Goal: Task Accomplishment & Management: Manage account settings

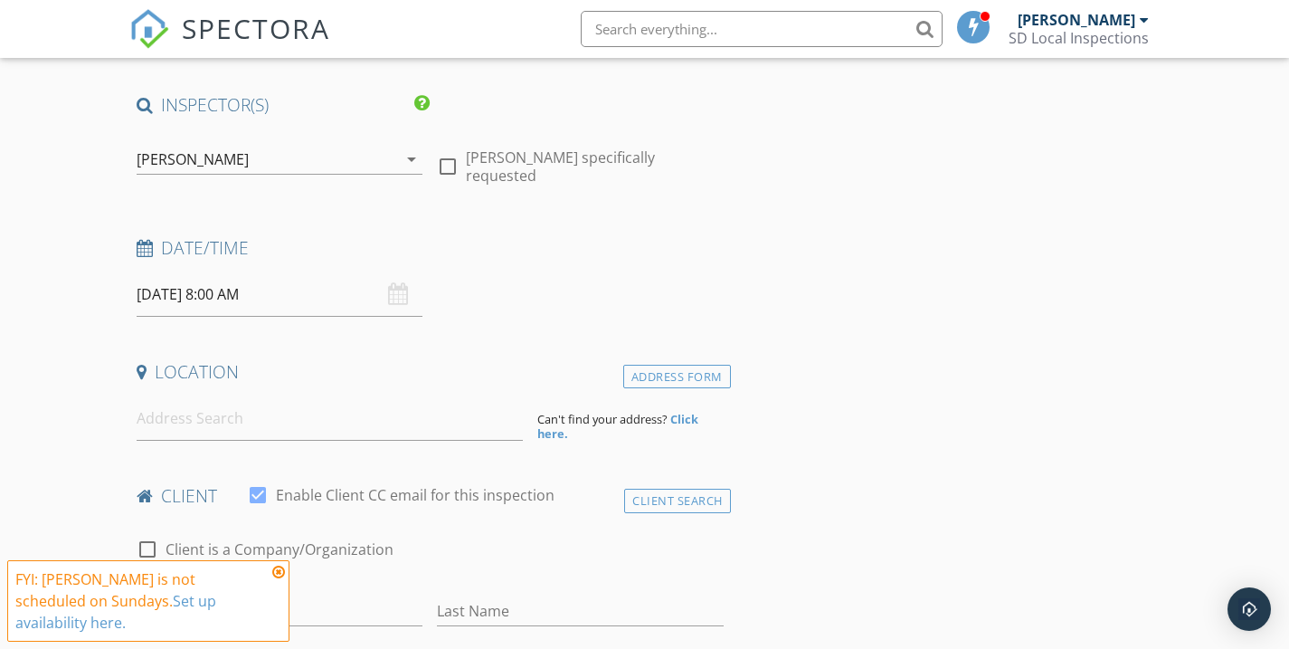
scroll to position [279, 0]
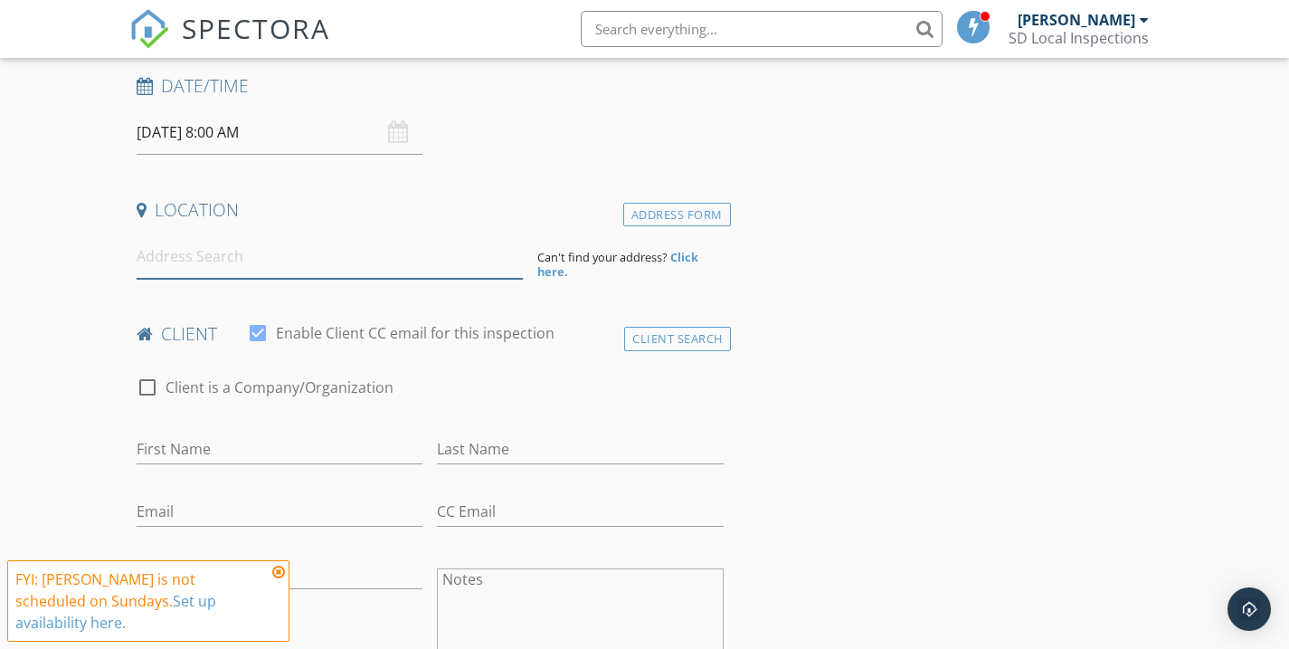
click at [346, 237] on input at bounding box center [330, 256] width 386 height 44
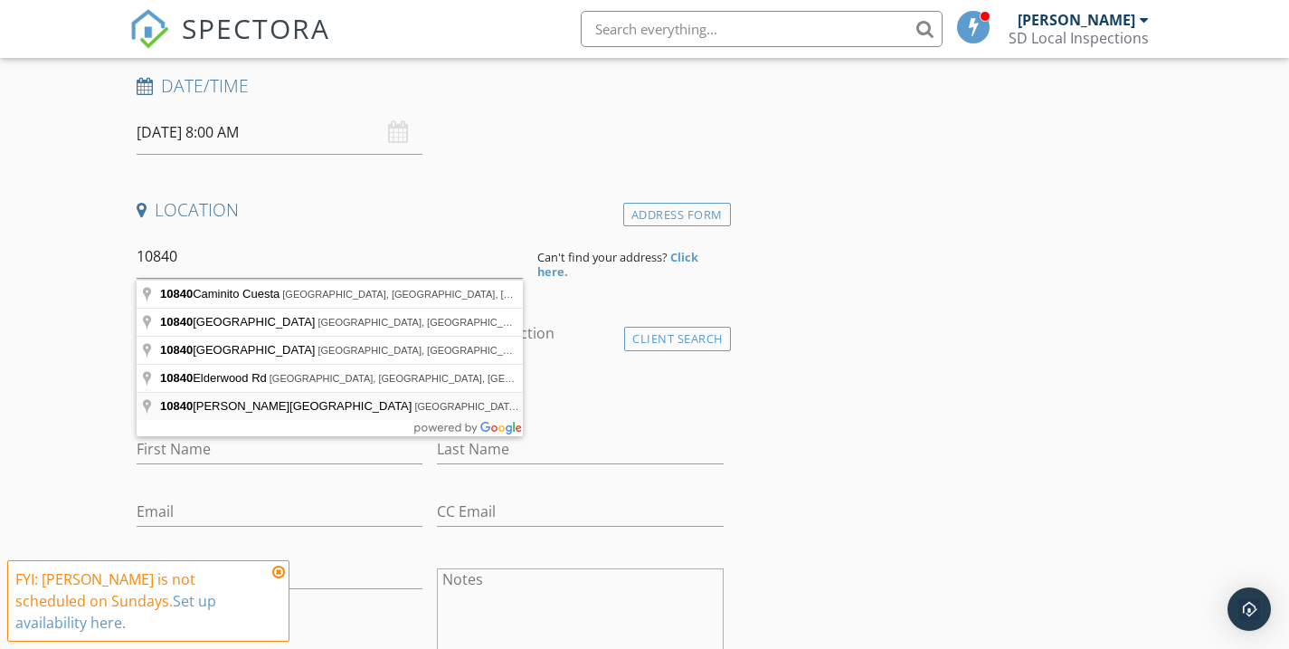
type input "10840 Deering Street, San Diego, CA, USA"
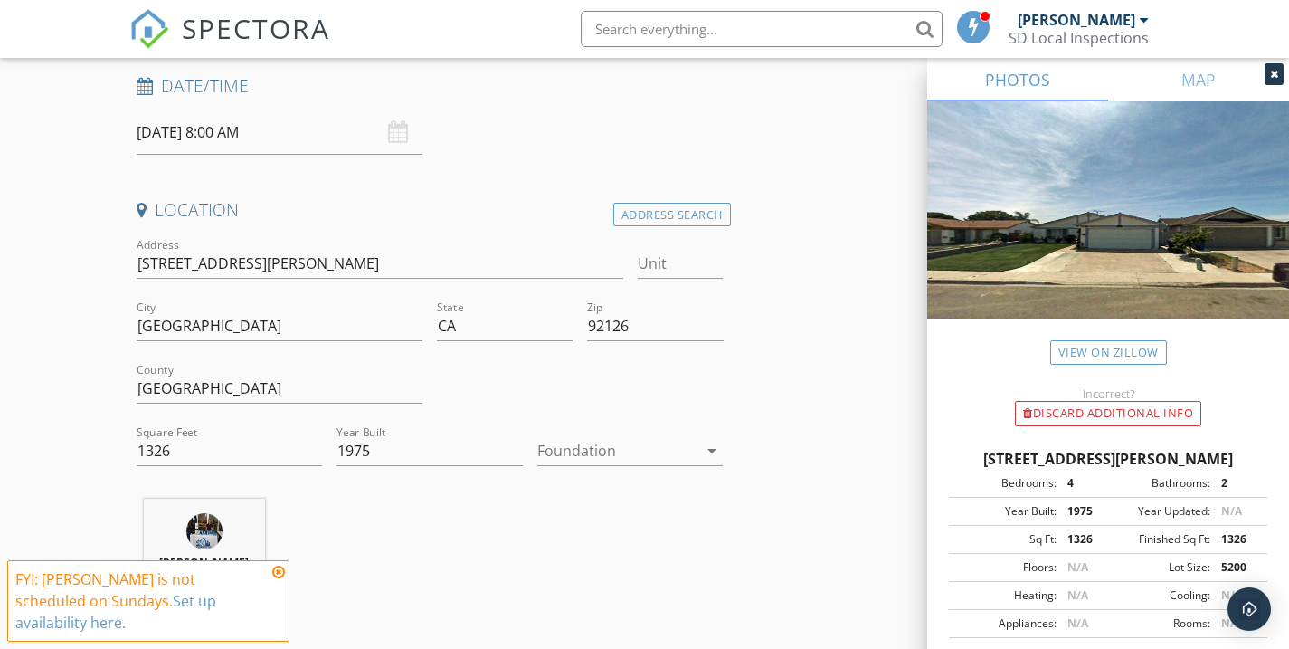
scroll to position [312, 0]
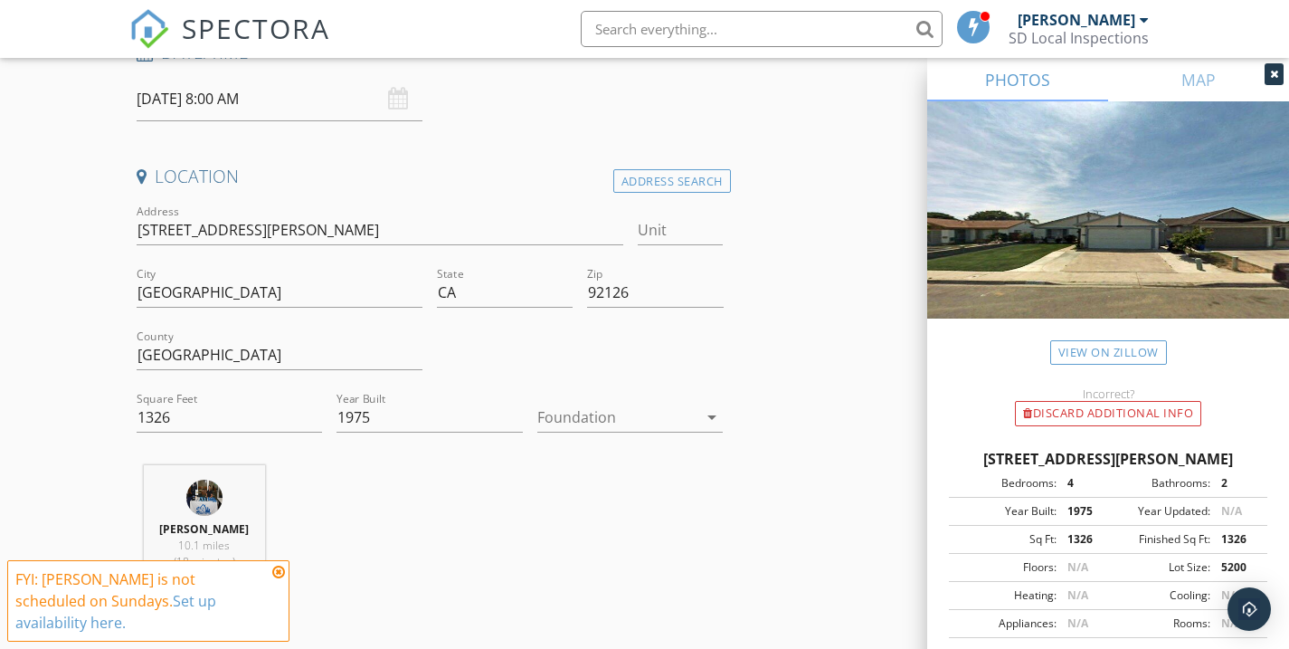
click at [595, 423] on div at bounding box center [617, 417] width 161 height 29
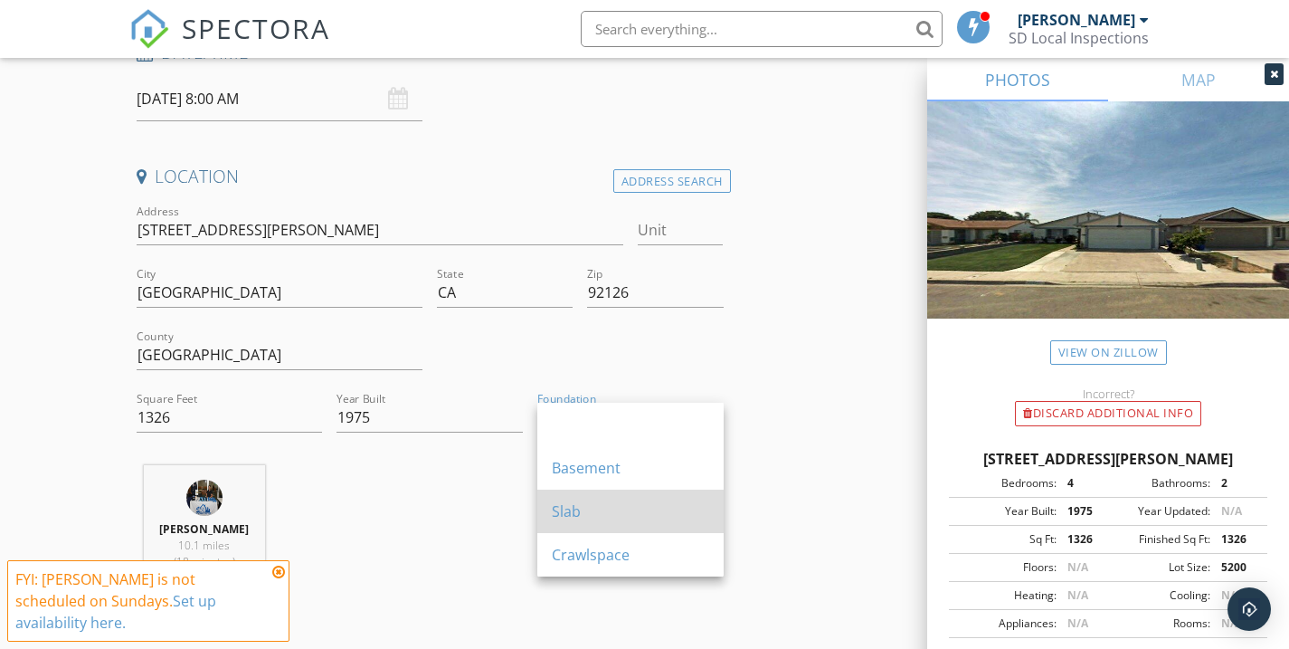
click at [599, 501] on div "Slab" at bounding box center [630, 511] width 157 height 22
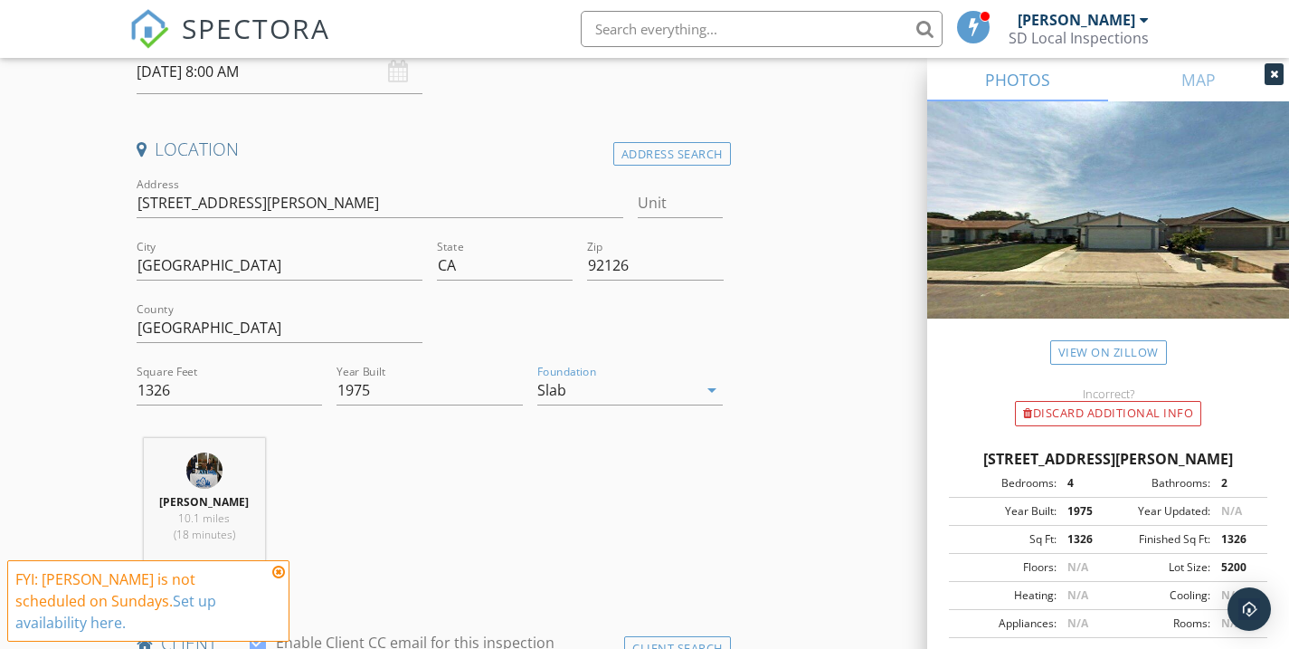
scroll to position [343, 0]
click at [274, 570] on icon at bounding box center [278, 572] width 13 height 14
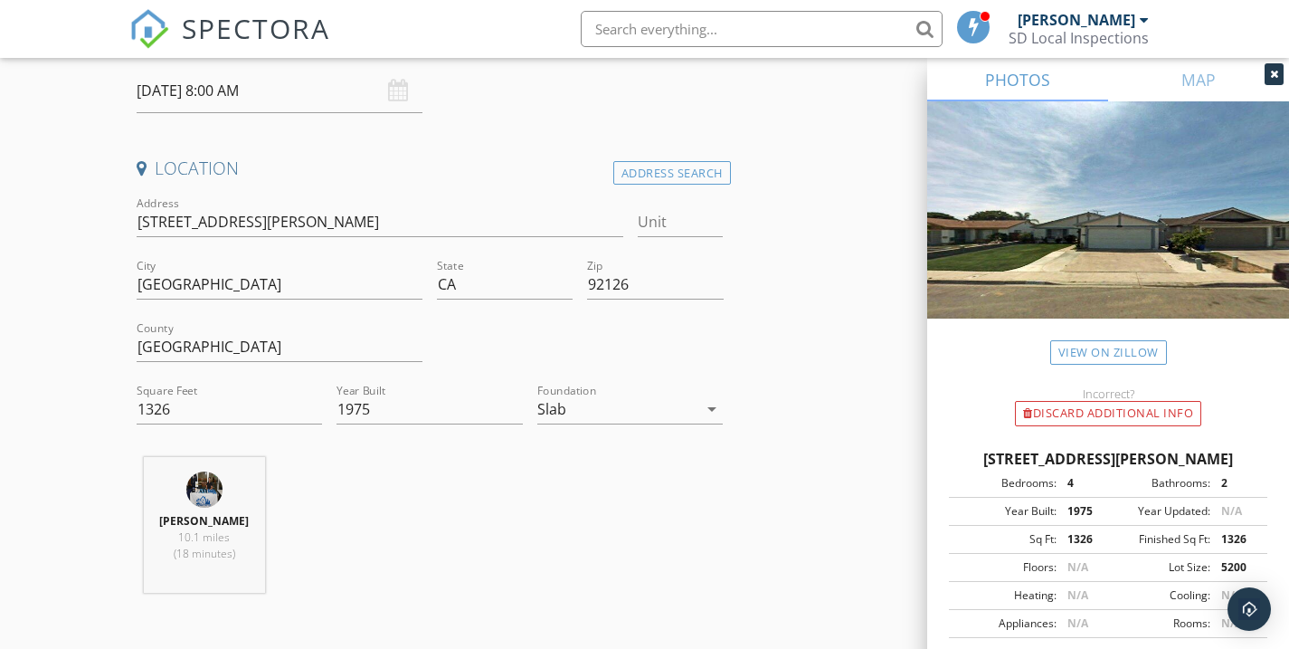
scroll to position [319, 0]
click at [278, 101] on input "09/28/2025 8:00 AM" at bounding box center [280, 93] width 287 height 44
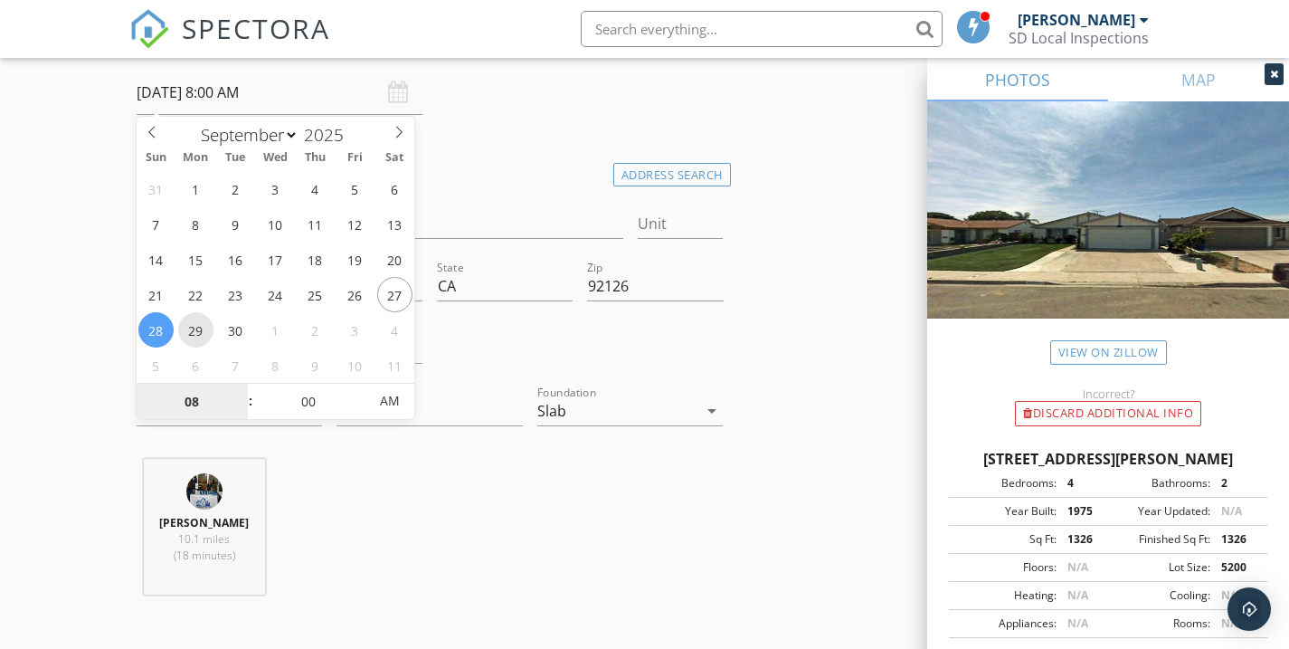
type input "09/29/2025 8:00 AM"
type input "12"
type input "09/29/2025 12:00 PM"
click at [387, 406] on span "AM" at bounding box center [390, 401] width 50 height 36
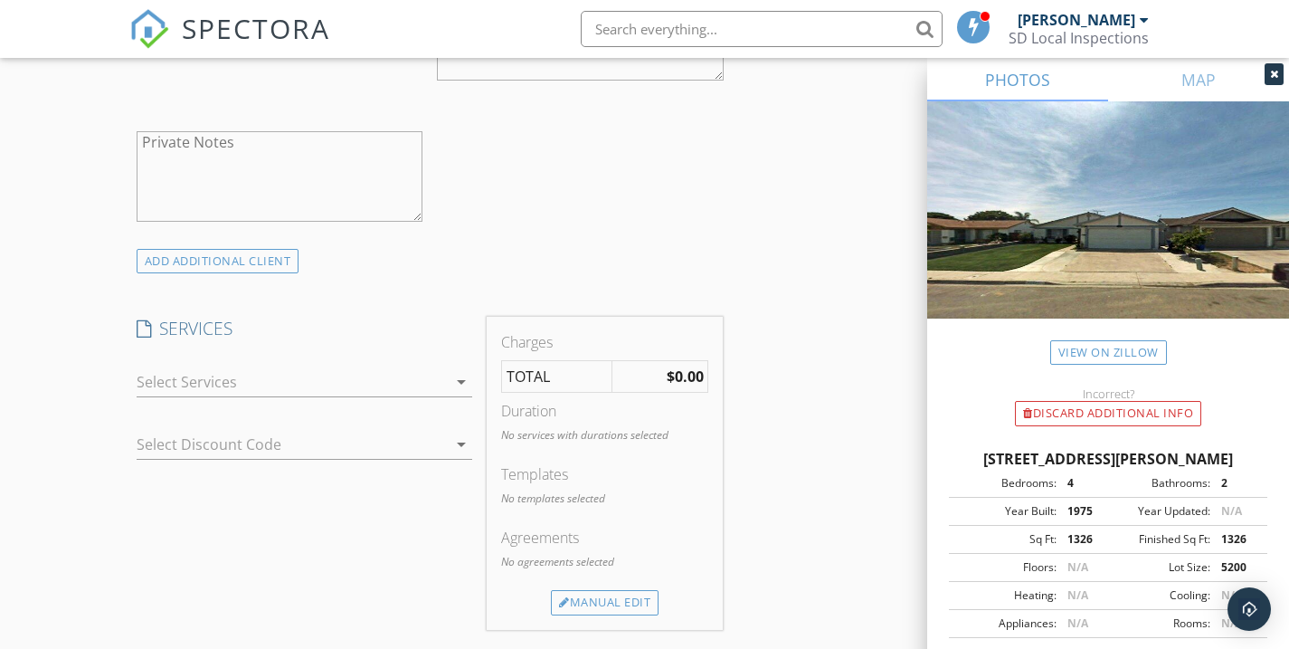
scroll to position [1228, 0]
click at [172, 370] on div at bounding box center [292, 380] width 311 height 29
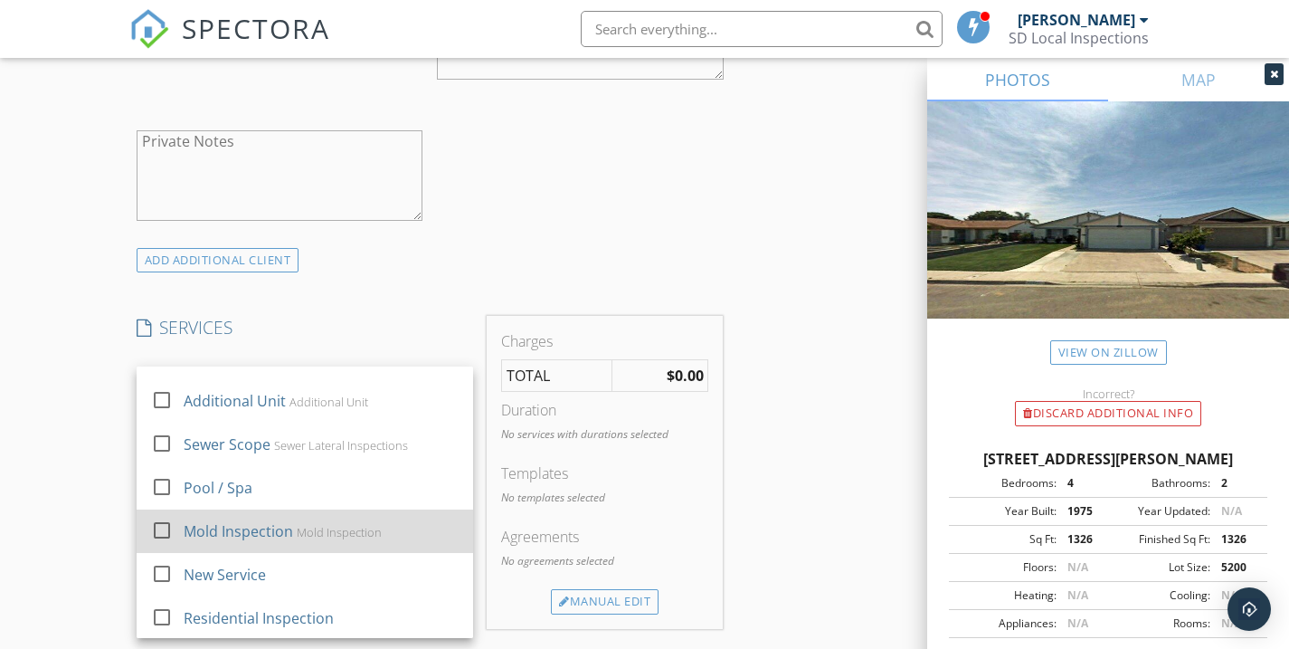
scroll to position [76, 0]
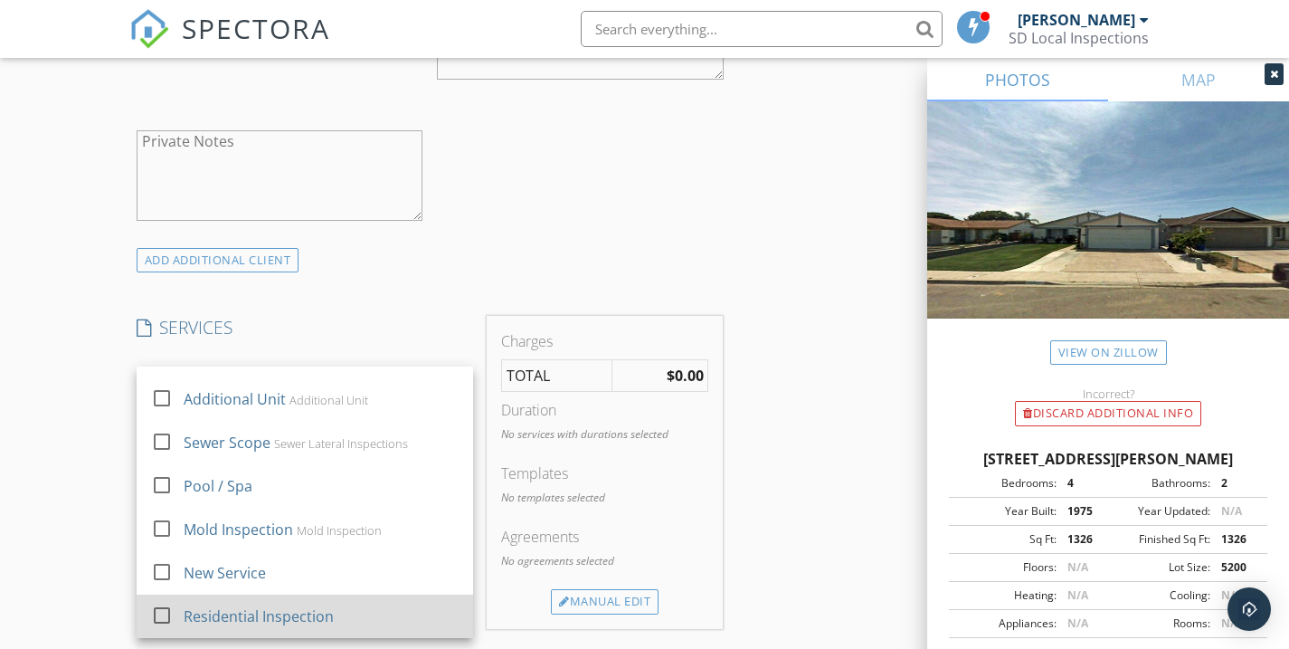
click at [309, 606] on div "Residential Inspection" at bounding box center [259, 616] width 150 height 22
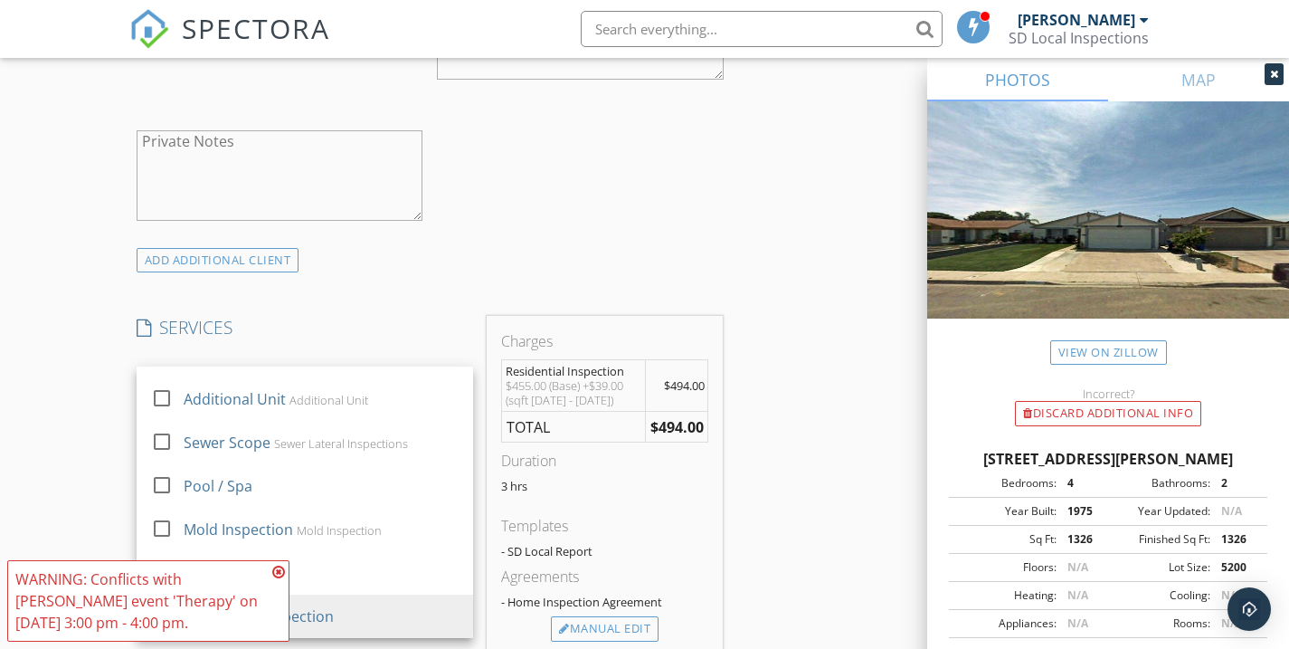
click at [281, 572] on icon at bounding box center [278, 572] width 13 height 14
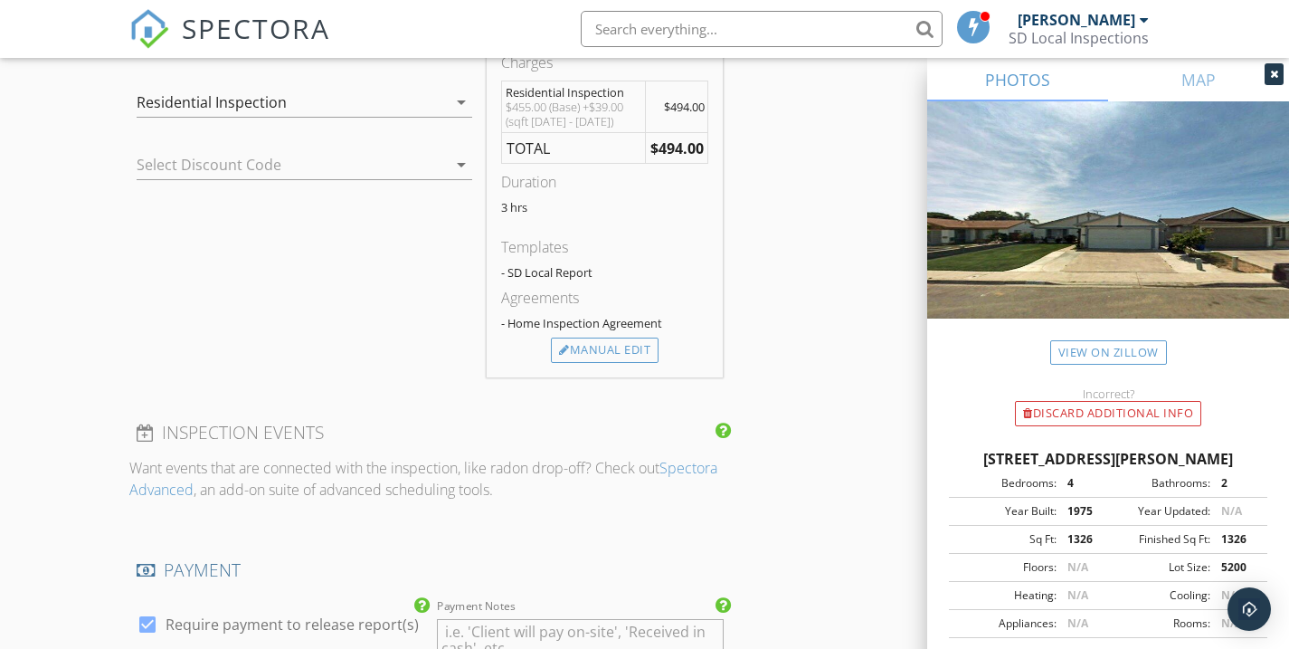
scroll to position [1511, 0]
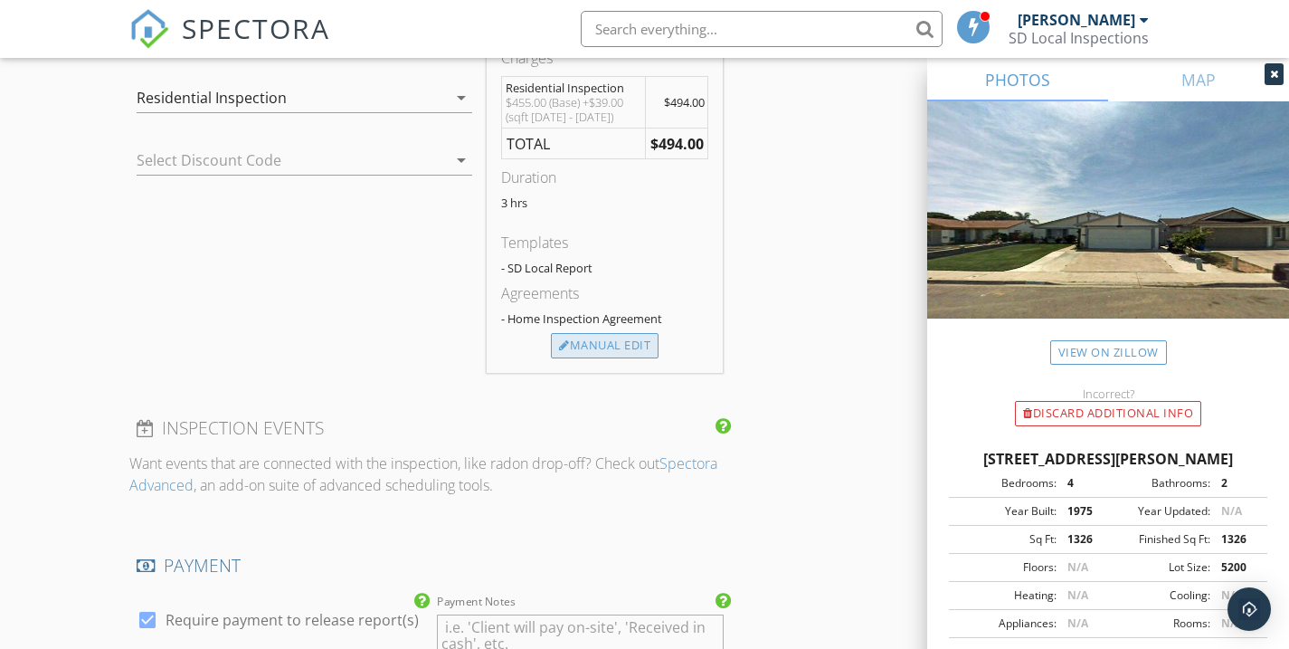
click at [598, 350] on div "Manual Edit" at bounding box center [605, 345] width 108 height 25
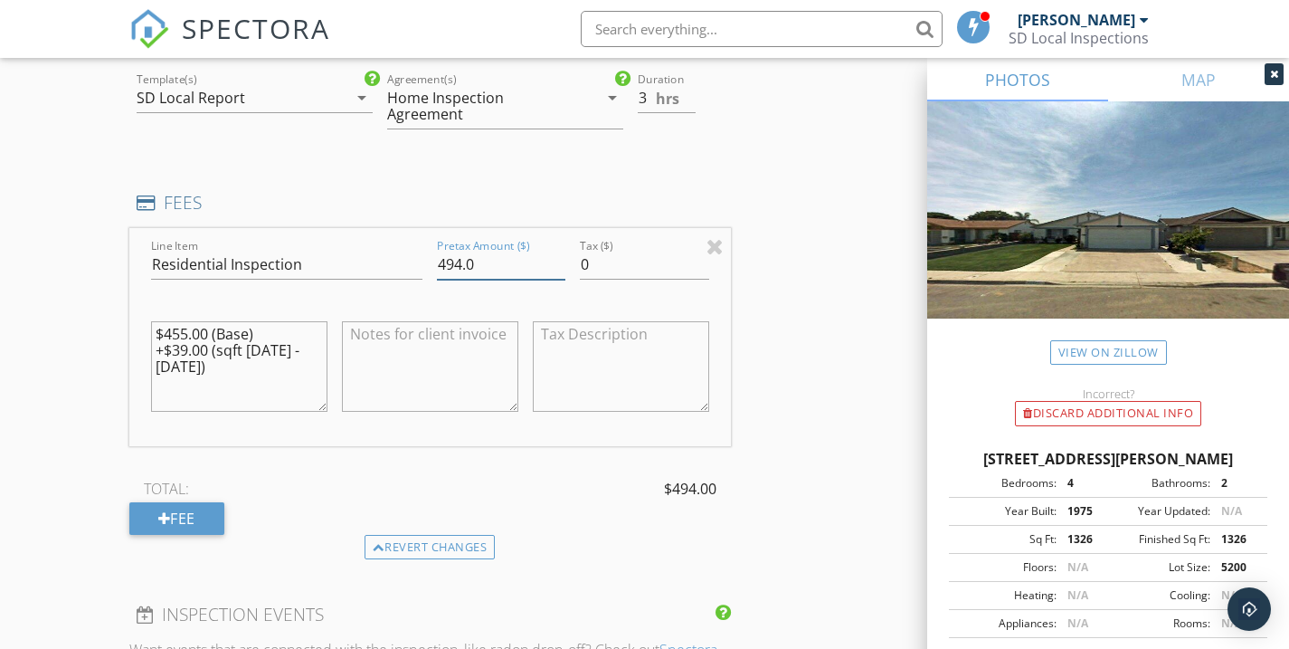
drag, startPoint x: 478, startPoint y: 260, endPoint x: 428, endPoint y: 262, distance: 49.8
click at [428, 262] on div "Line Item Residential Inspection Pretax Amount ($) 494.0 Tax ($) 0 $455.00 (Bas…" at bounding box center [430, 337] width 602 height 218
type input "515.00"
click at [76, 352] on div "New Inspection Click here to use the New Order Form INSPECTOR(S) check_box Stev…" at bounding box center [644, 259] width 1289 height 3328
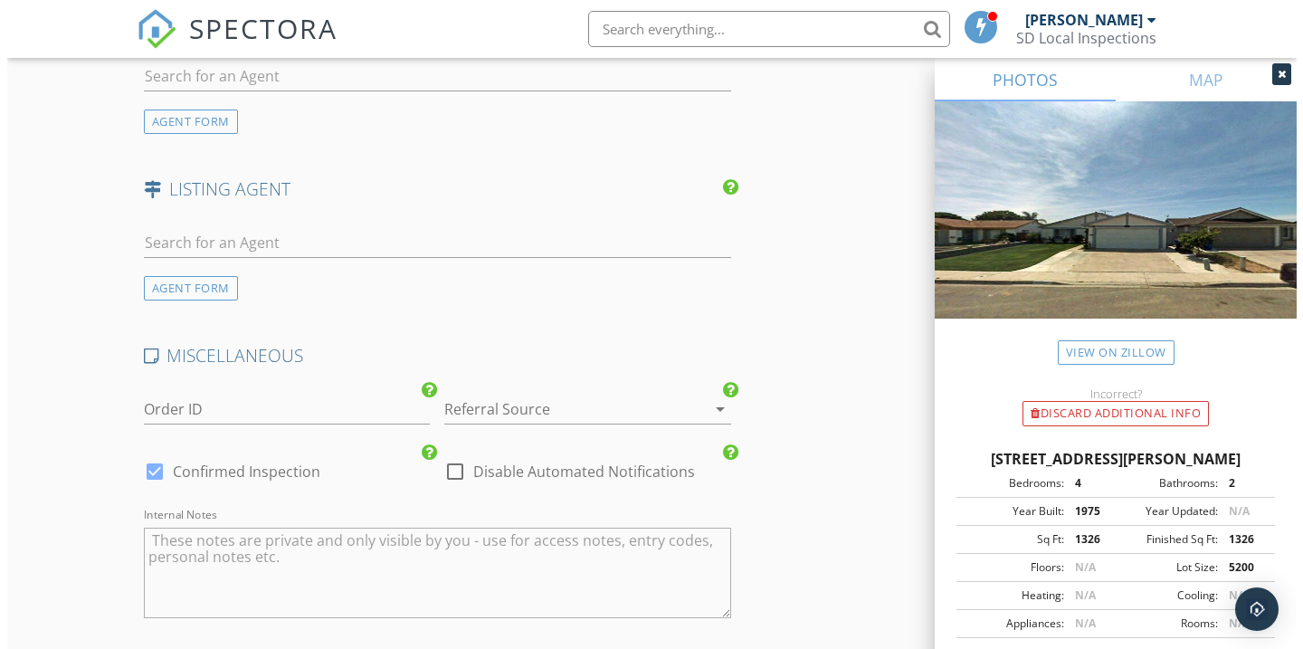
scroll to position [2785, 0]
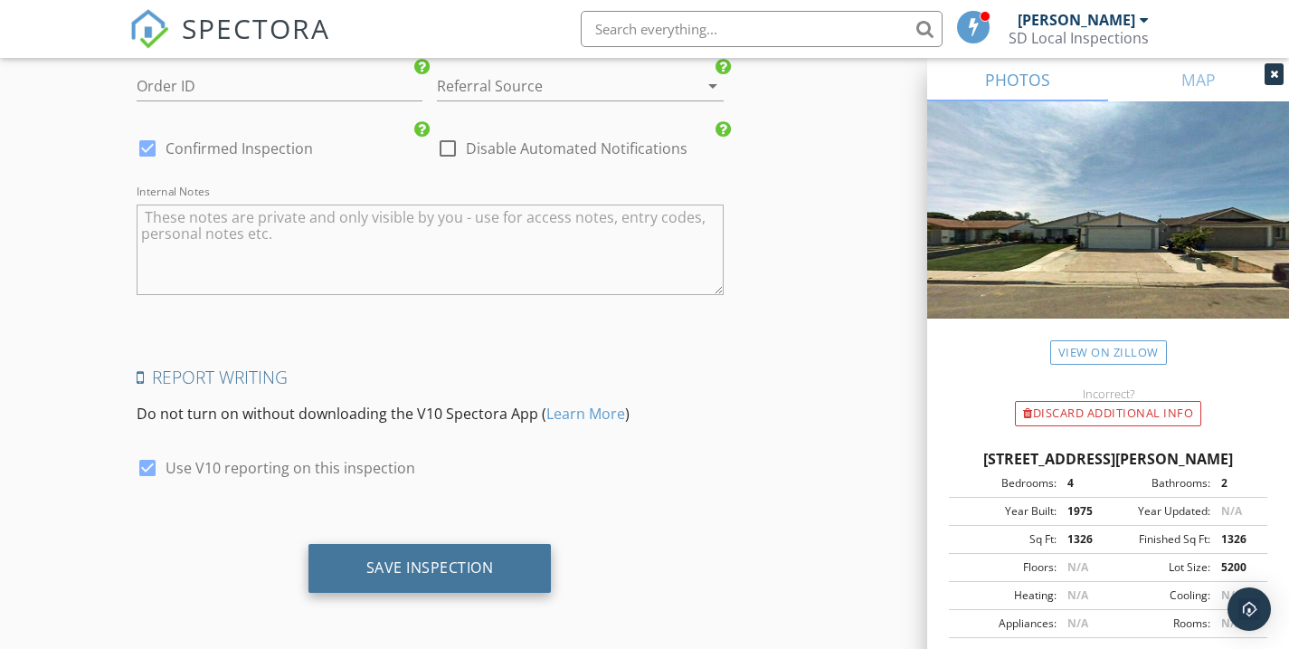
click at [402, 556] on div "Save Inspection" at bounding box center [430, 568] width 243 height 49
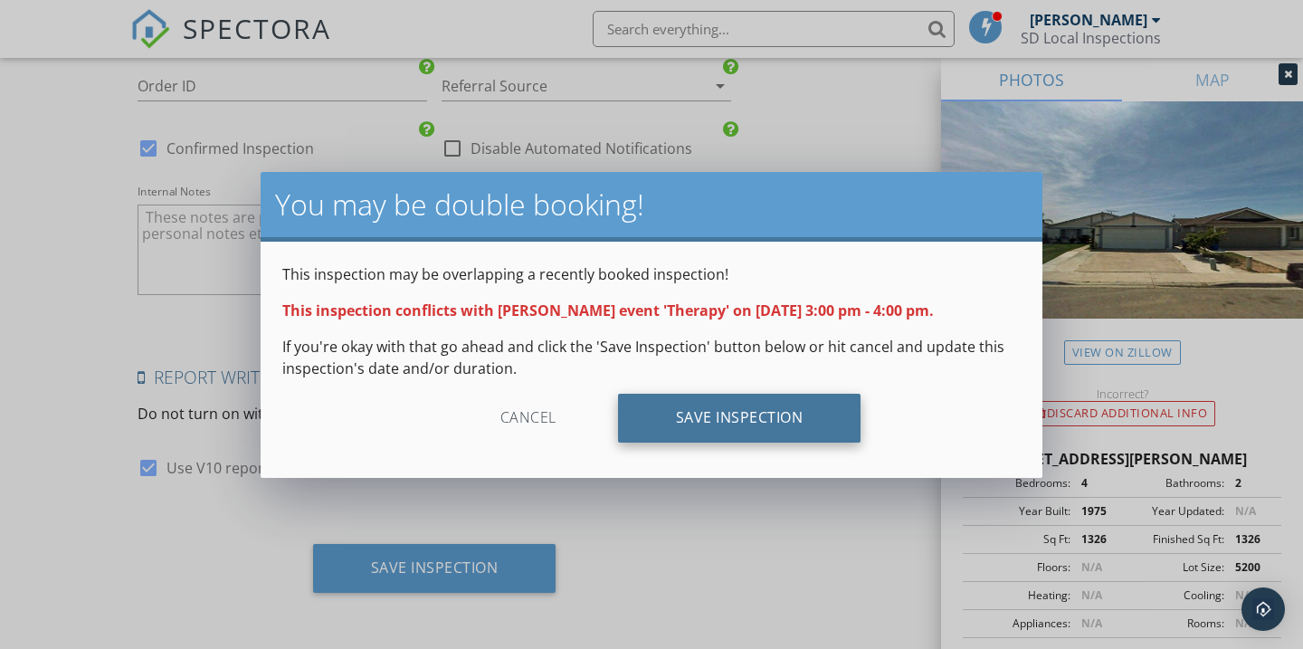
click at [682, 405] on div "Save Inspection" at bounding box center [739, 418] width 243 height 49
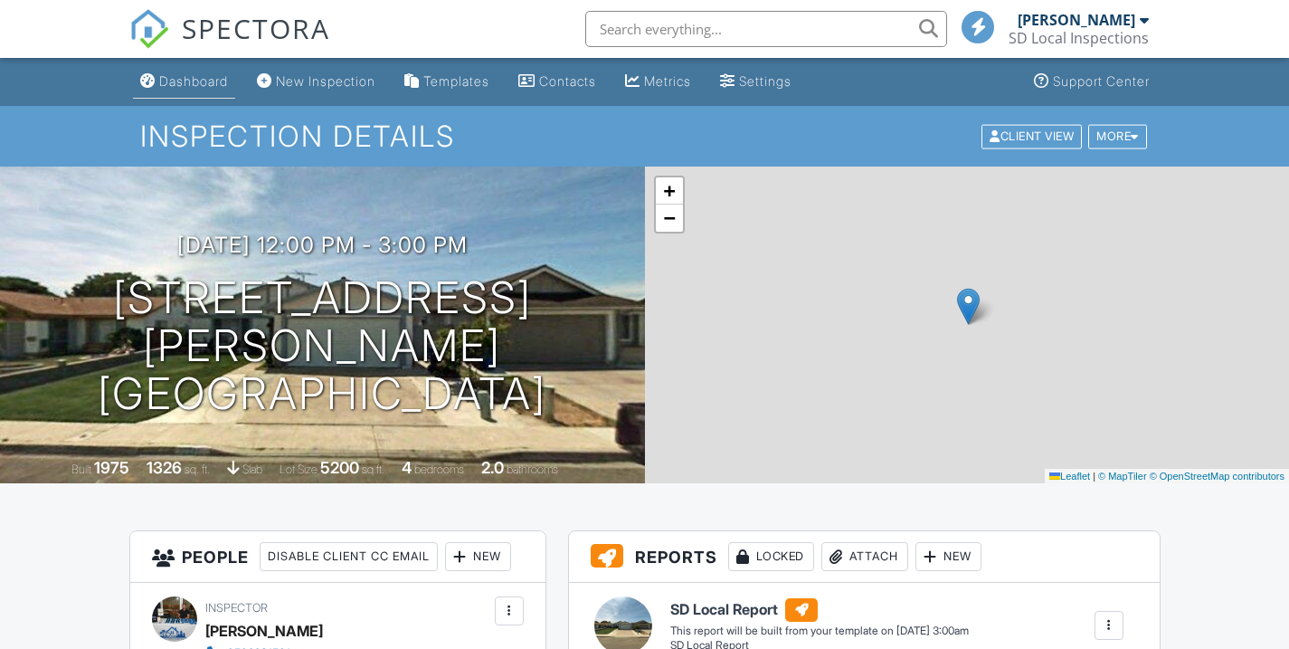
click at [187, 90] on link "Dashboard" at bounding box center [184, 81] width 102 height 33
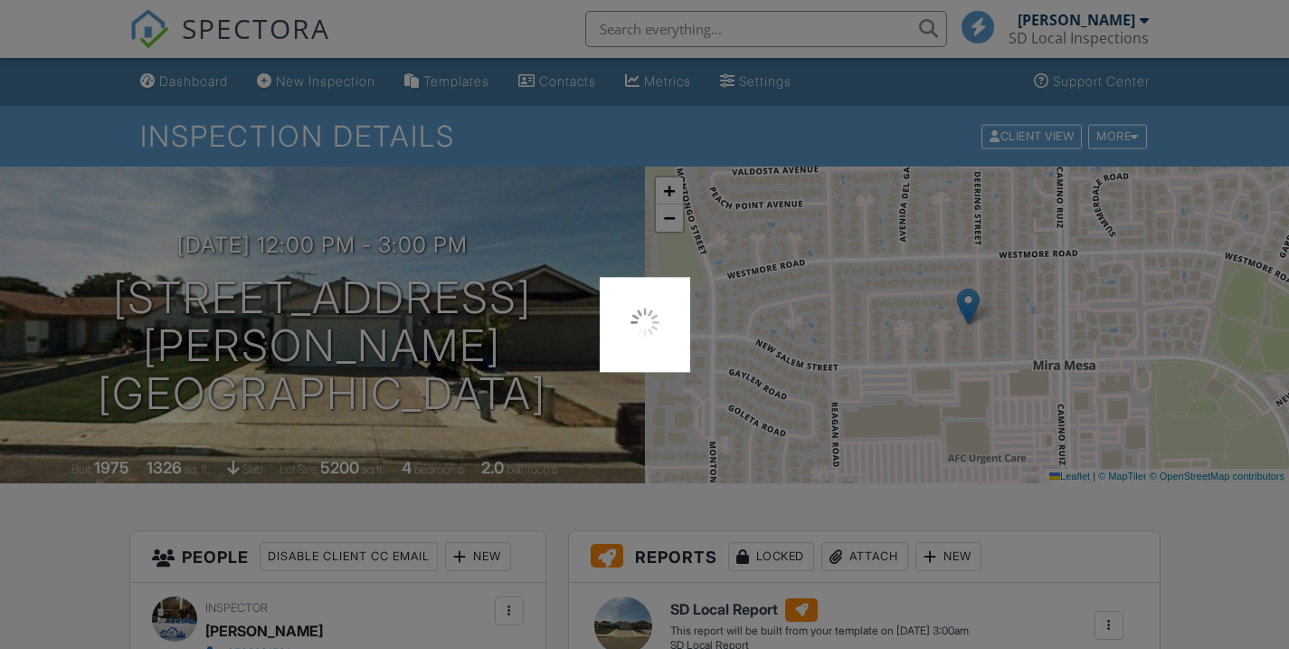
click at [185, 85] on div at bounding box center [644, 324] width 1289 height 649
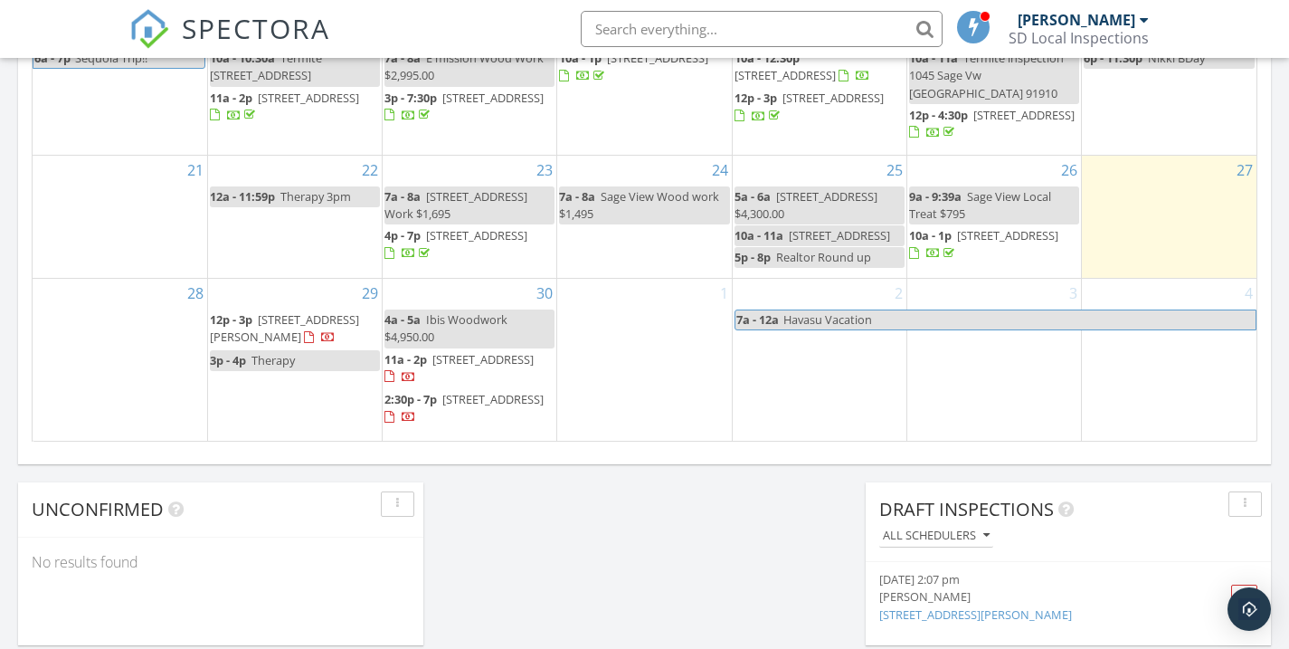
scroll to position [1248, 0]
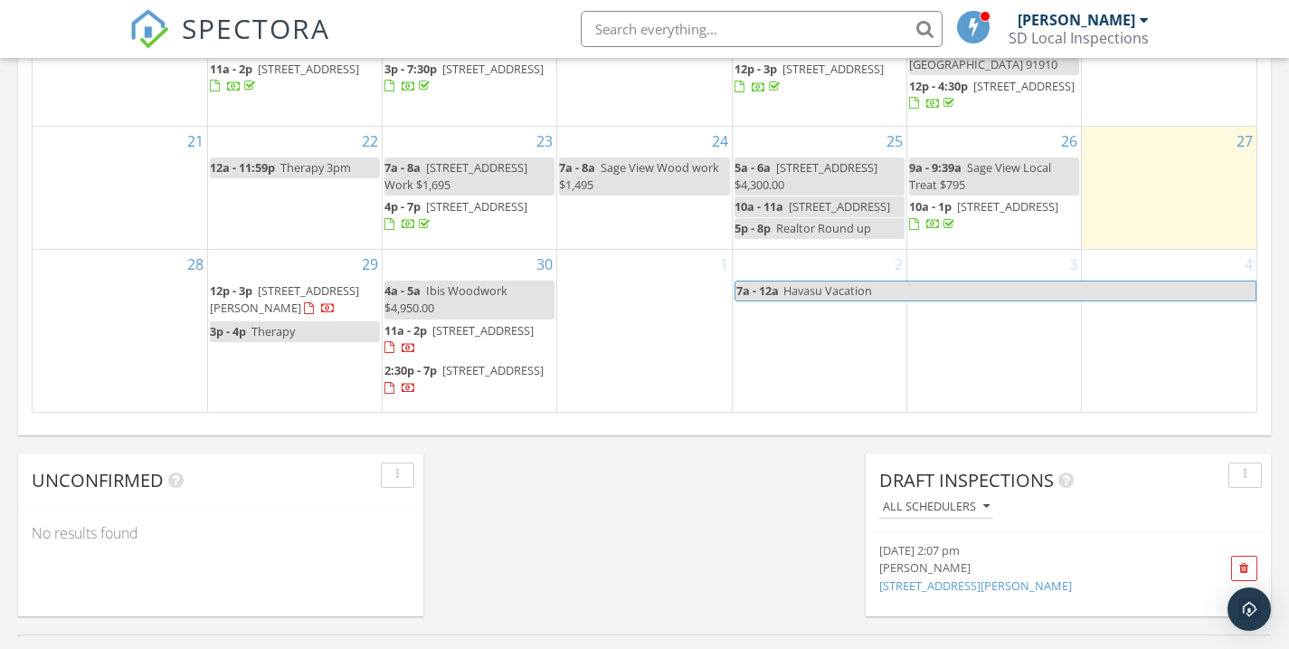
click at [460, 338] on span "500 Rancheros Dr 191, San Marcos 92069" at bounding box center [483, 330] width 101 height 16
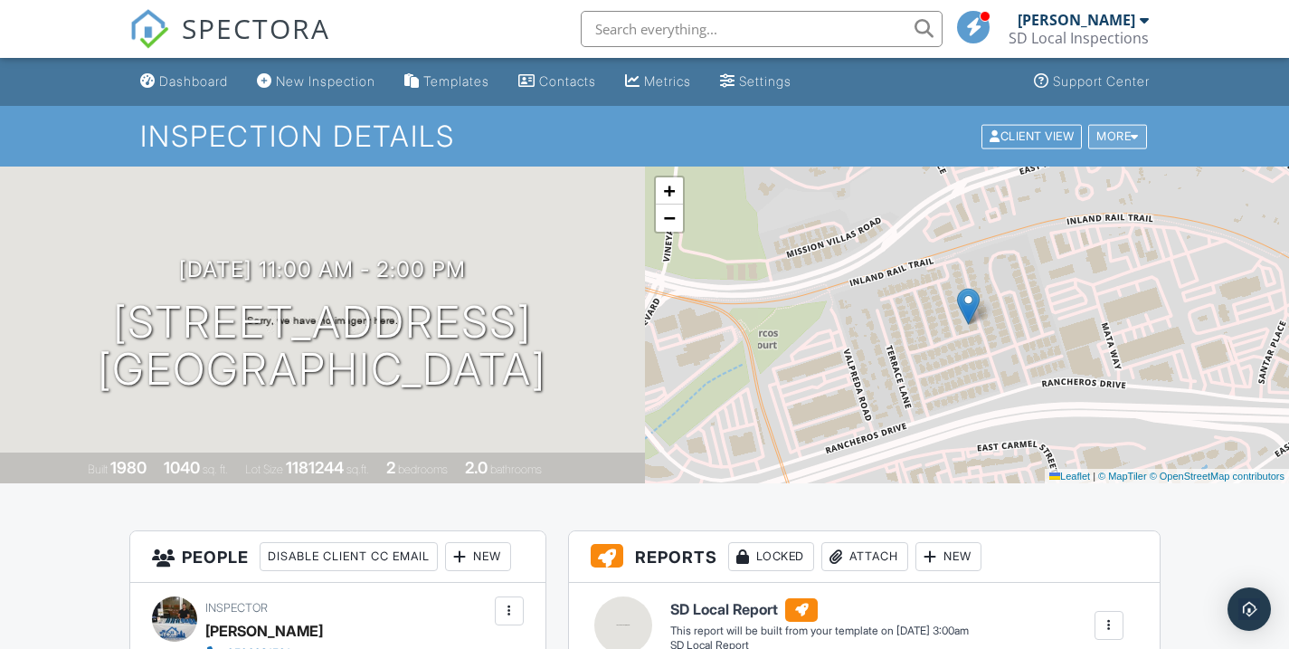
click at [1140, 147] on div "More" at bounding box center [1118, 136] width 59 height 24
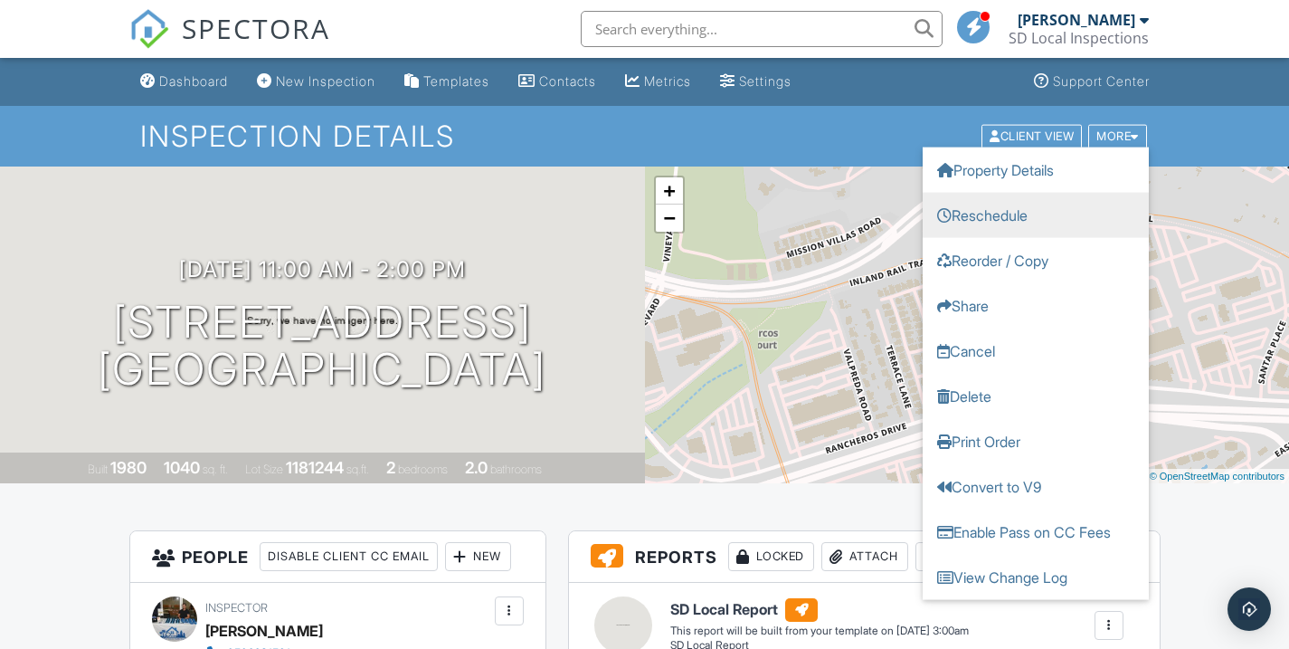
click at [1088, 211] on link "Reschedule" at bounding box center [1036, 214] width 226 height 45
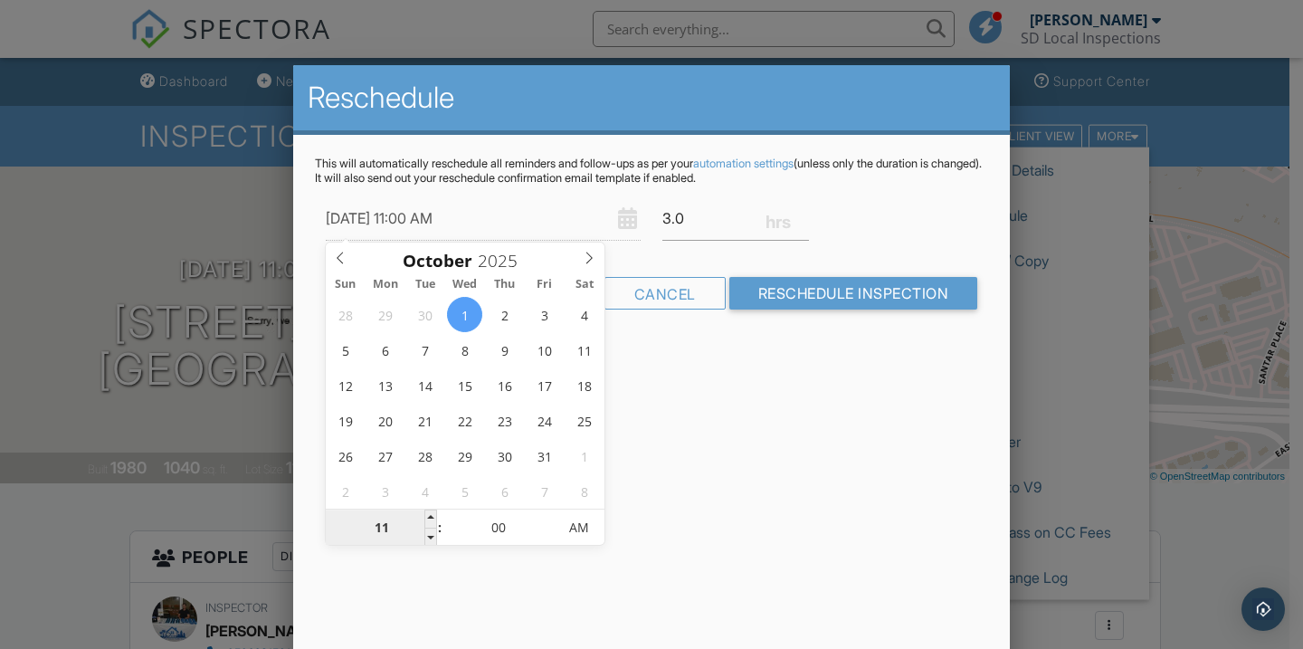
click at [404, 534] on input "11" at bounding box center [381, 528] width 111 height 36
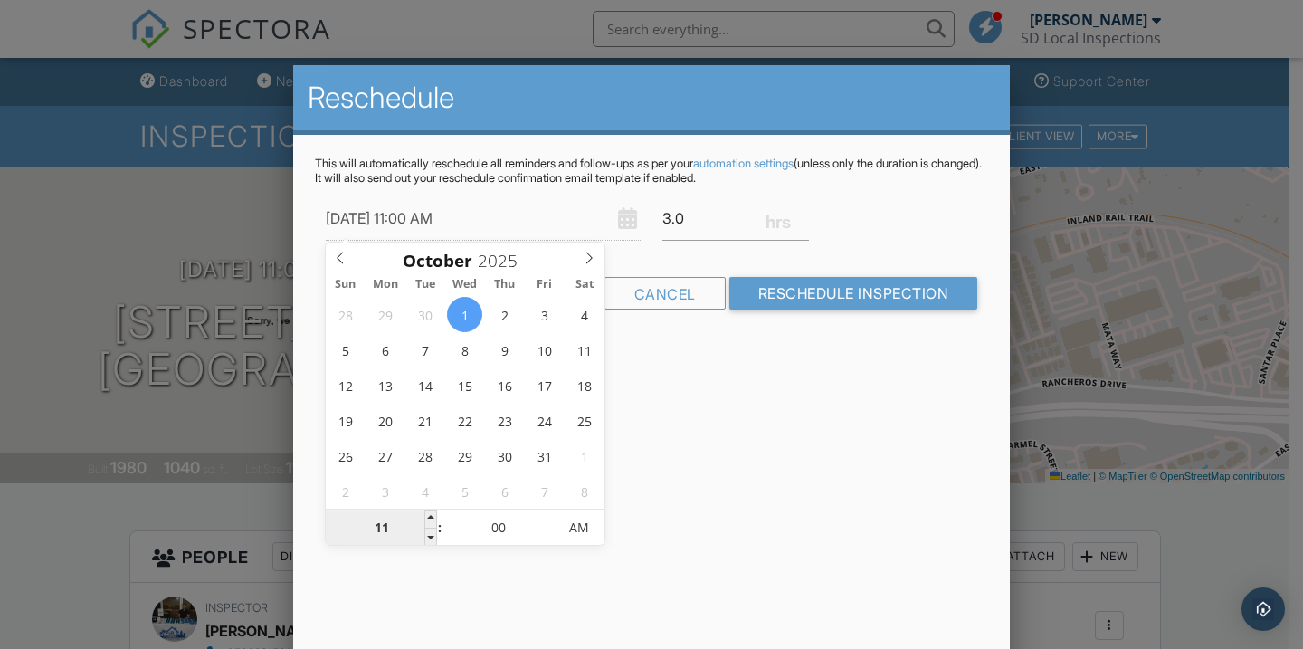
type input "10/01/2025 1:00 AM"
type input "01"
type input "[DATE] 11:00 AM"
type input "11"
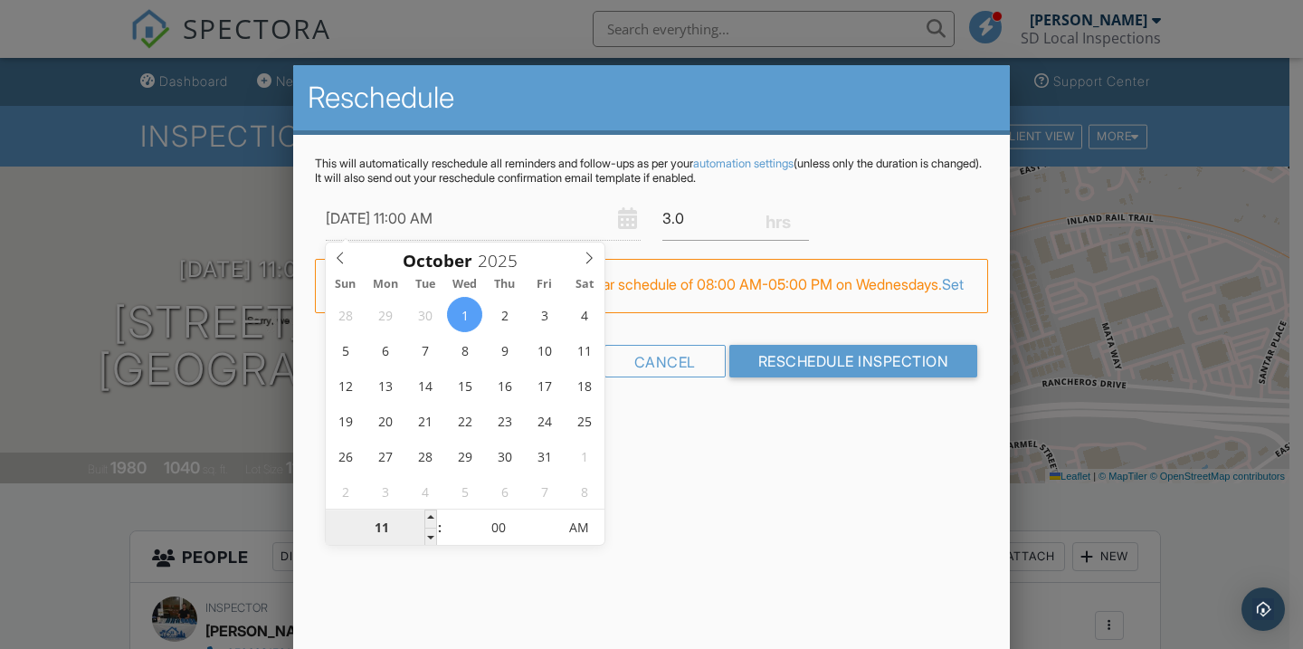
type input "10/01/2025 2:00 AM"
type input "02"
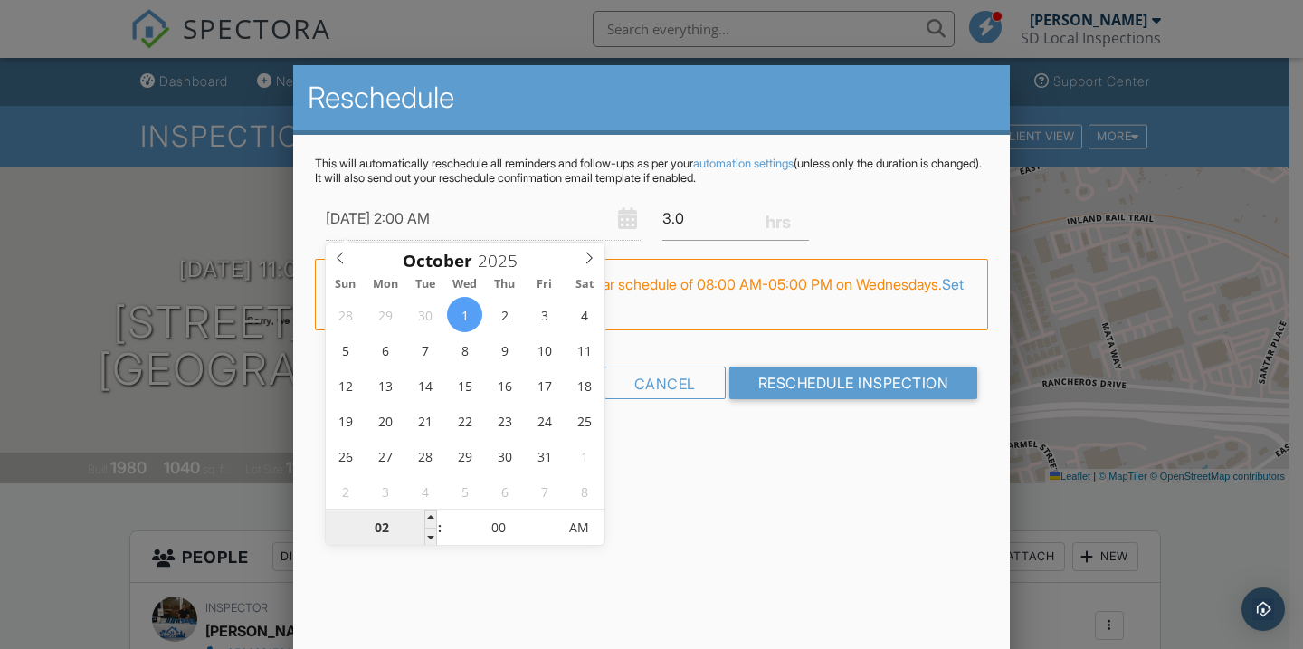
type input "10/01/2025 12:00 AM"
type input "12"
type input "10/01/2025 1:00 AM"
type input "01"
type input "10/01/2025 12:00 AM"
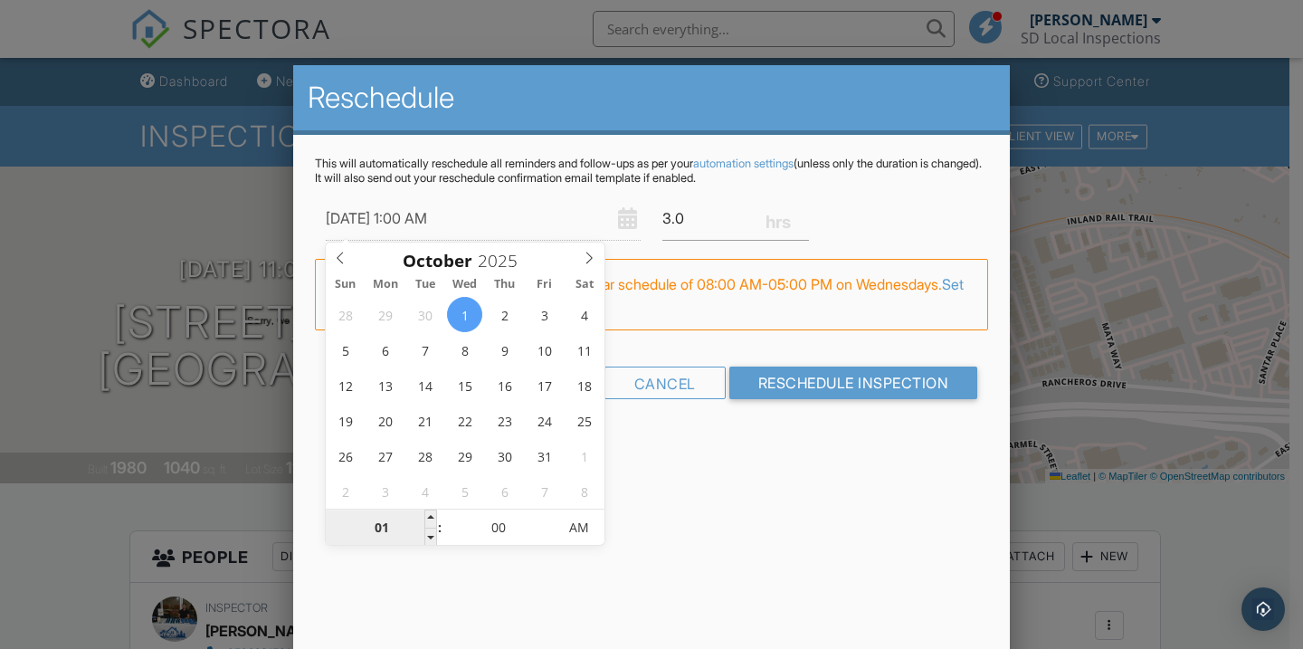
type input "12"
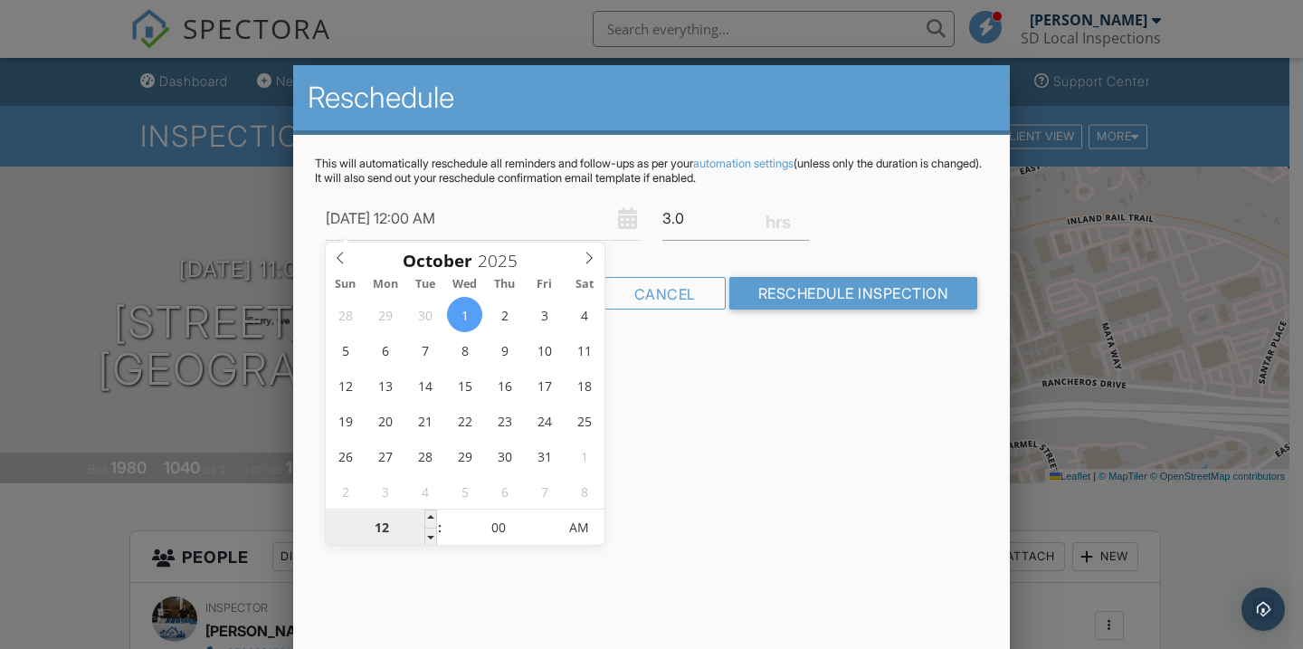
type input "10/01/2025 1:00 AM"
type input "01"
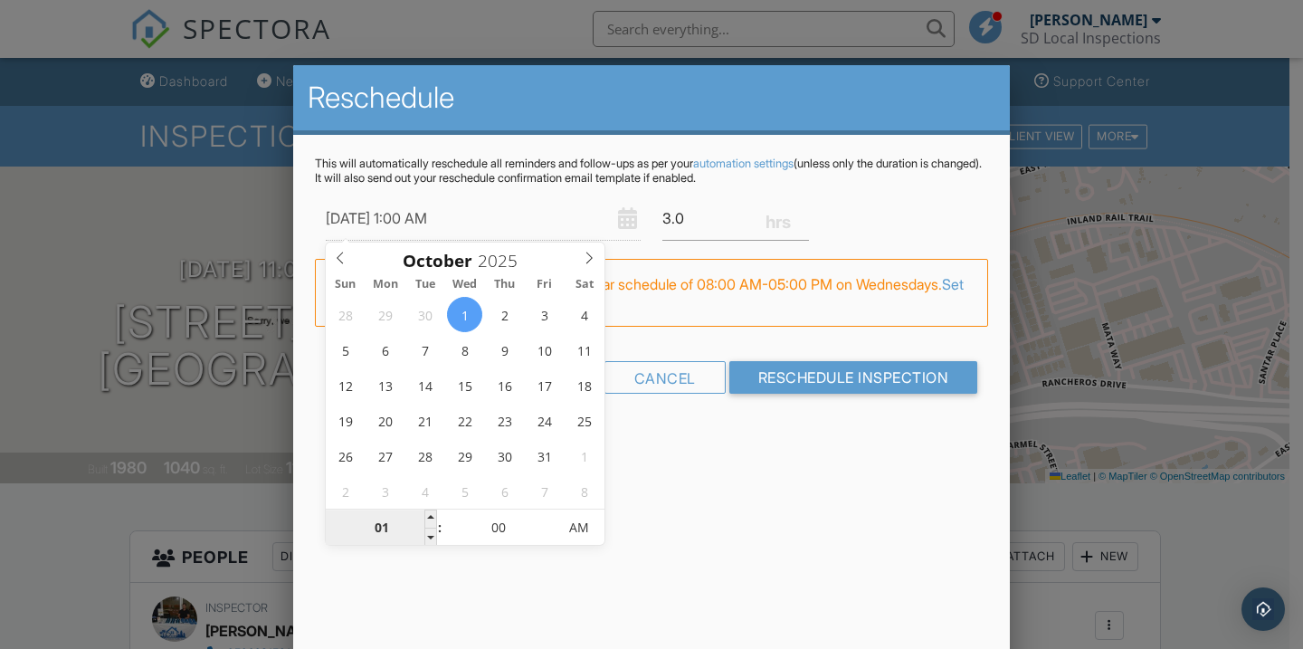
type input "10/01/2025 12:00 AM"
type input "12"
type input "10/01/2025 1:00 AM"
type input "01"
type input "10/01/2025 10:00 AM"
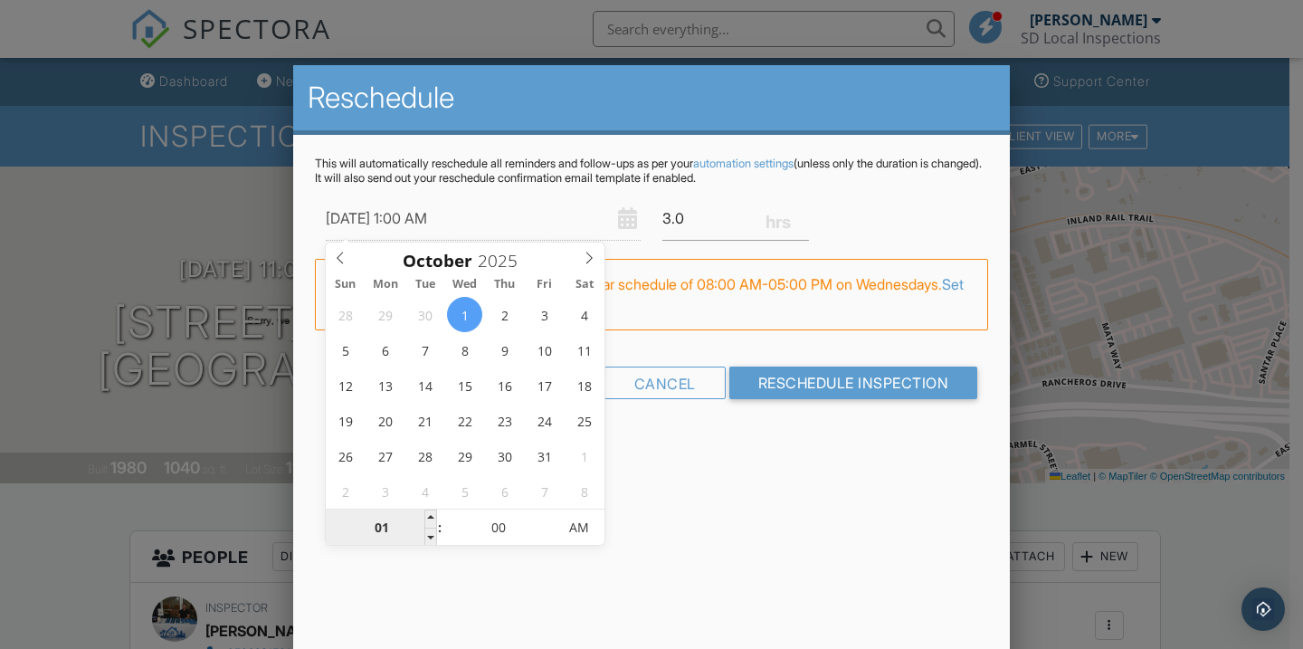
type input "10"
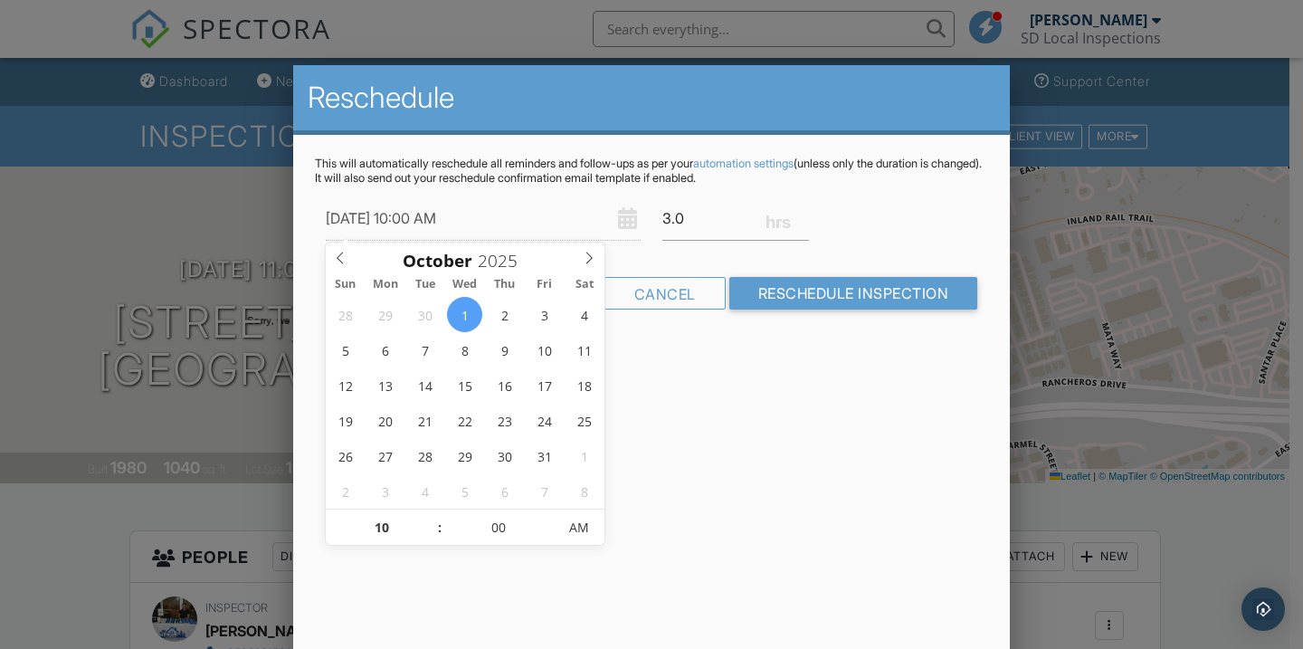
click at [461, 579] on div "Reschedule This will automatically reschedule all reminders and follow-ups as p…" at bounding box center [651, 381] width 717 height 633
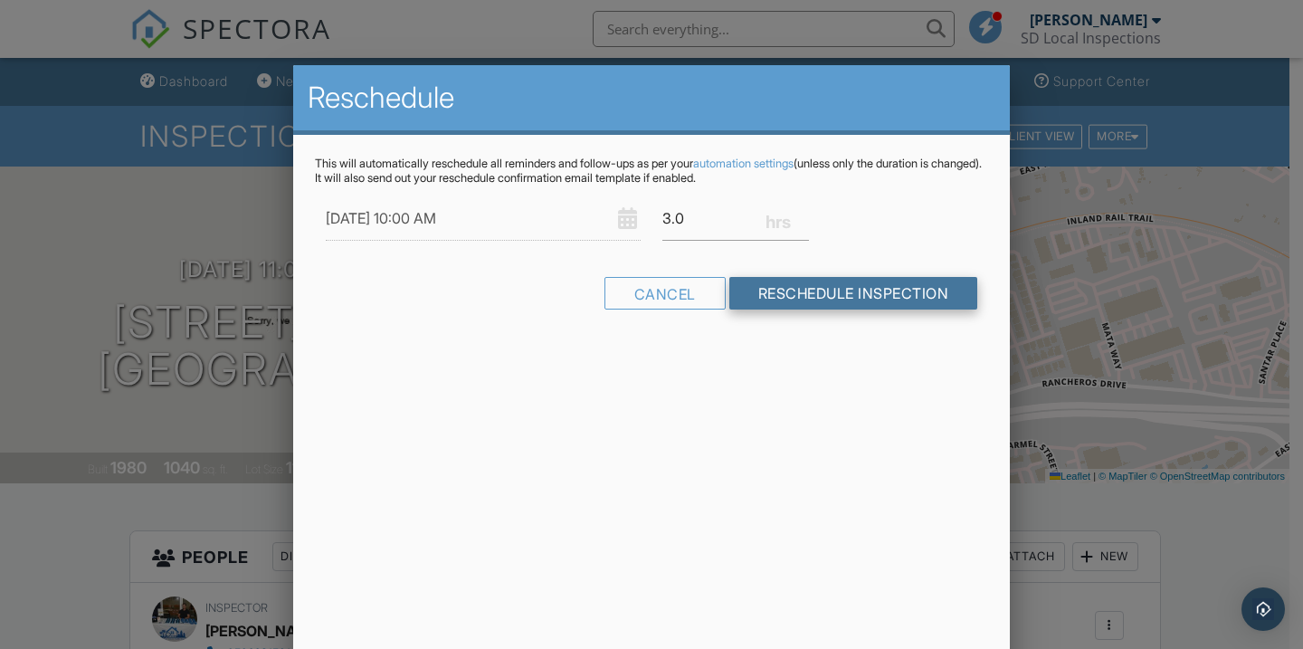
click at [795, 290] on input "Reschedule Inspection" at bounding box center [853, 293] width 249 height 33
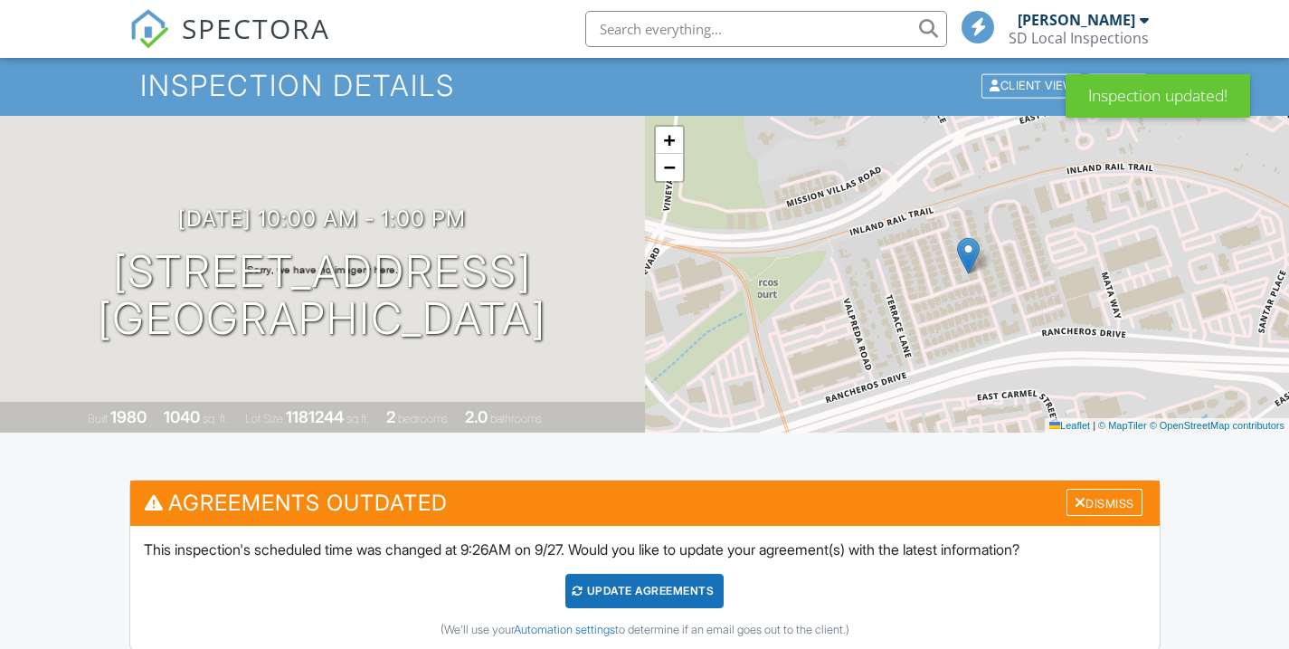
scroll to position [161, 0]
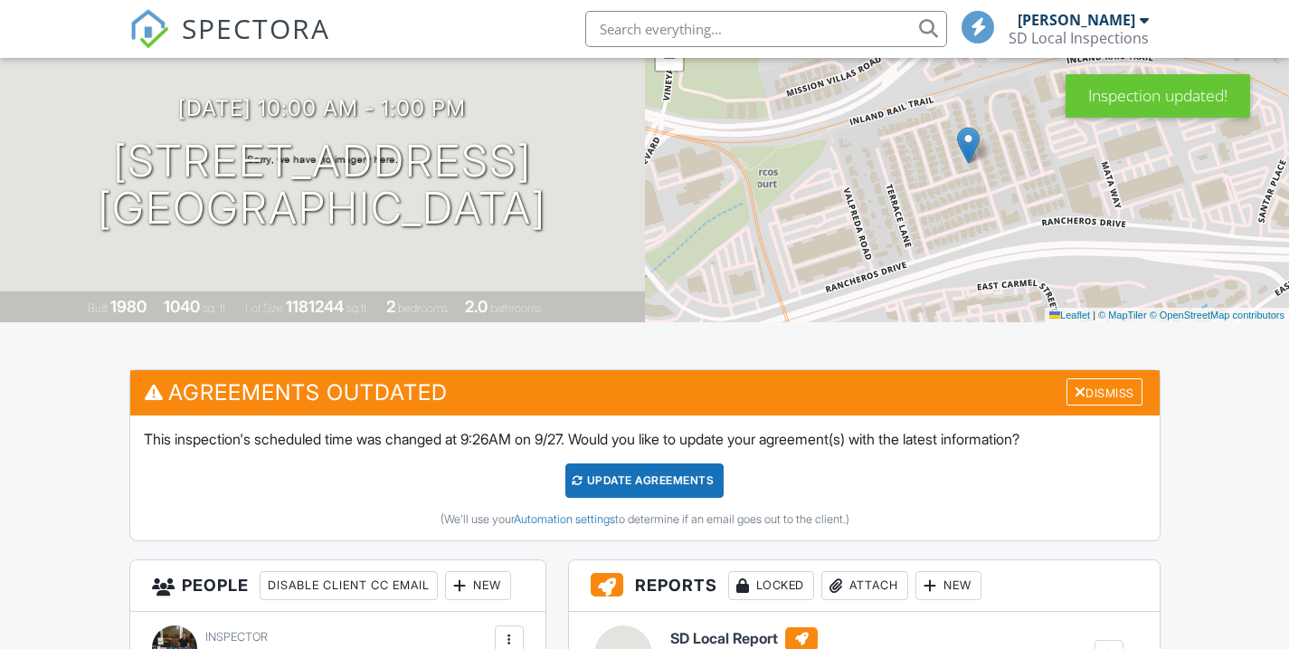
click at [665, 487] on div "Update Agreements" at bounding box center [645, 480] width 158 height 34
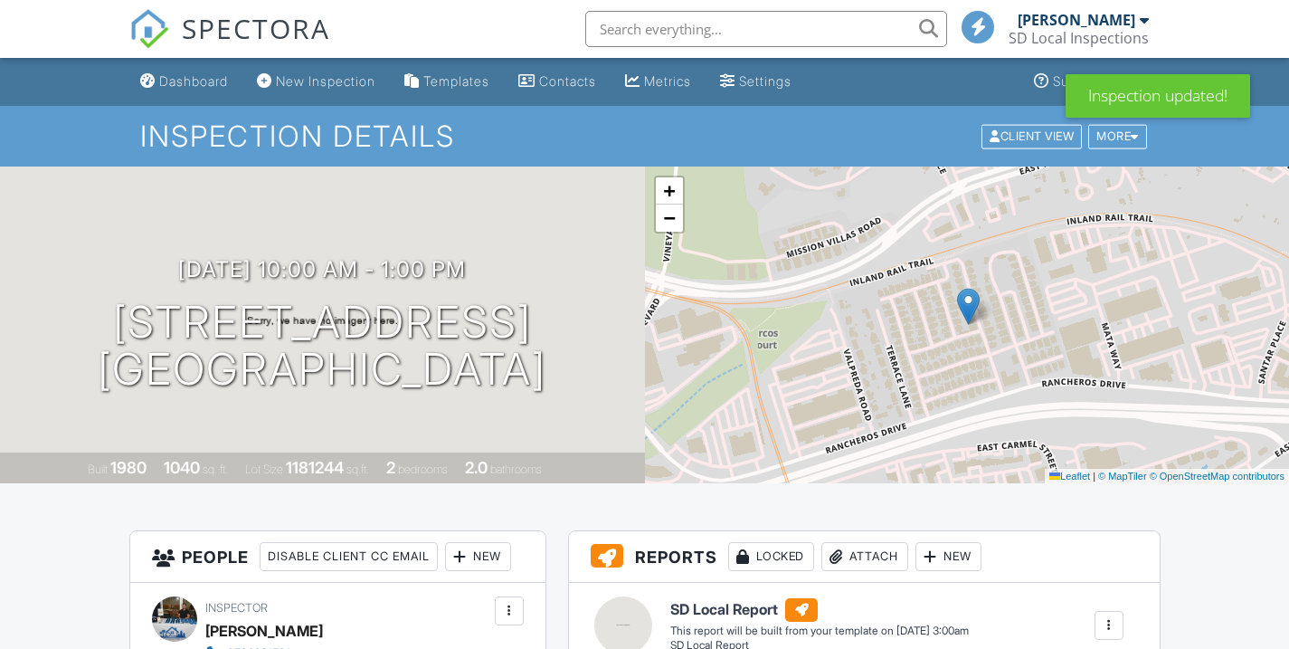
click at [175, 91] on link "Dashboard" at bounding box center [184, 81] width 102 height 33
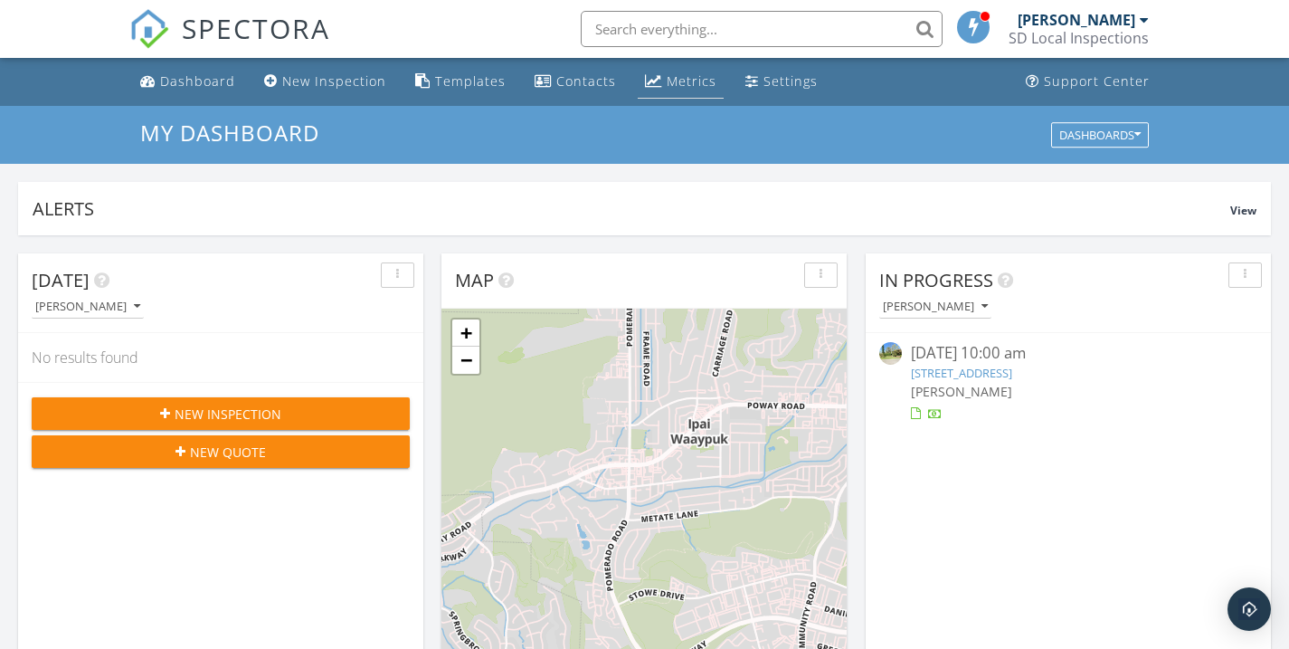
click at [669, 68] on link "Metrics" at bounding box center [681, 81] width 86 height 33
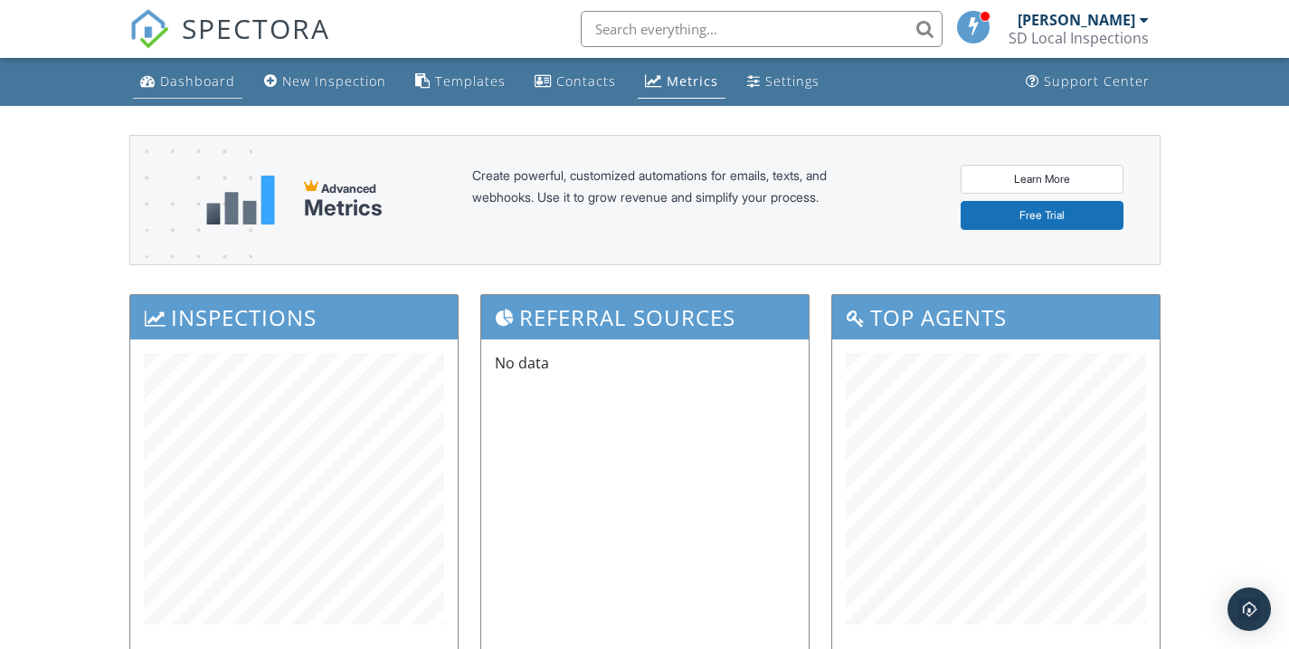
click at [164, 84] on div "Dashboard" at bounding box center [197, 80] width 75 height 17
